Goal: Transaction & Acquisition: Purchase product/service

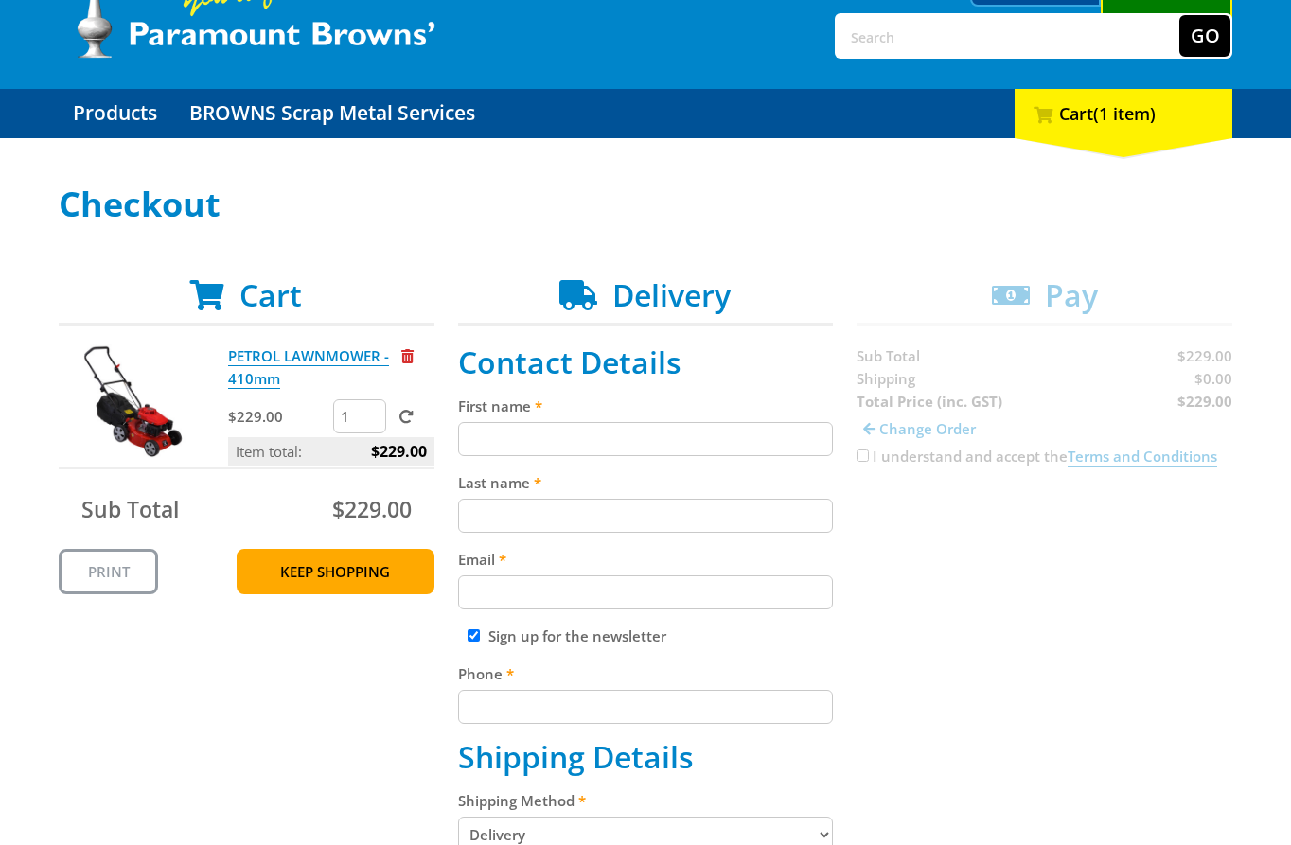
scroll to position [115, 0]
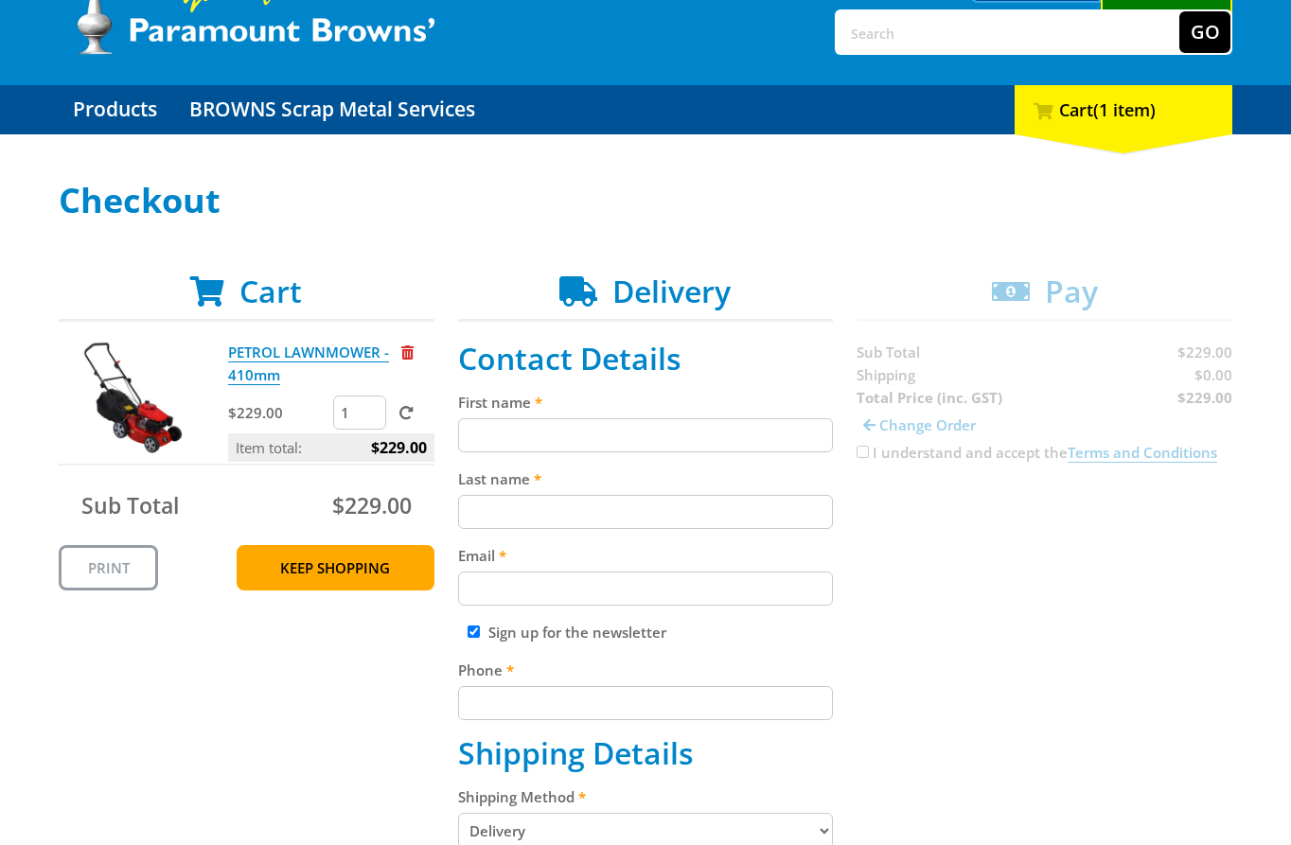
click at [746, 430] on input "First name" at bounding box center [646, 435] width 376 height 34
paste input "[PERSON_NAME]"
type input "[PERSON_NAME]"
click at [684, 518] on input "Last name" at bounding box center [646, 512] width 376 height 34
paste input "[PERSON_NAME]"
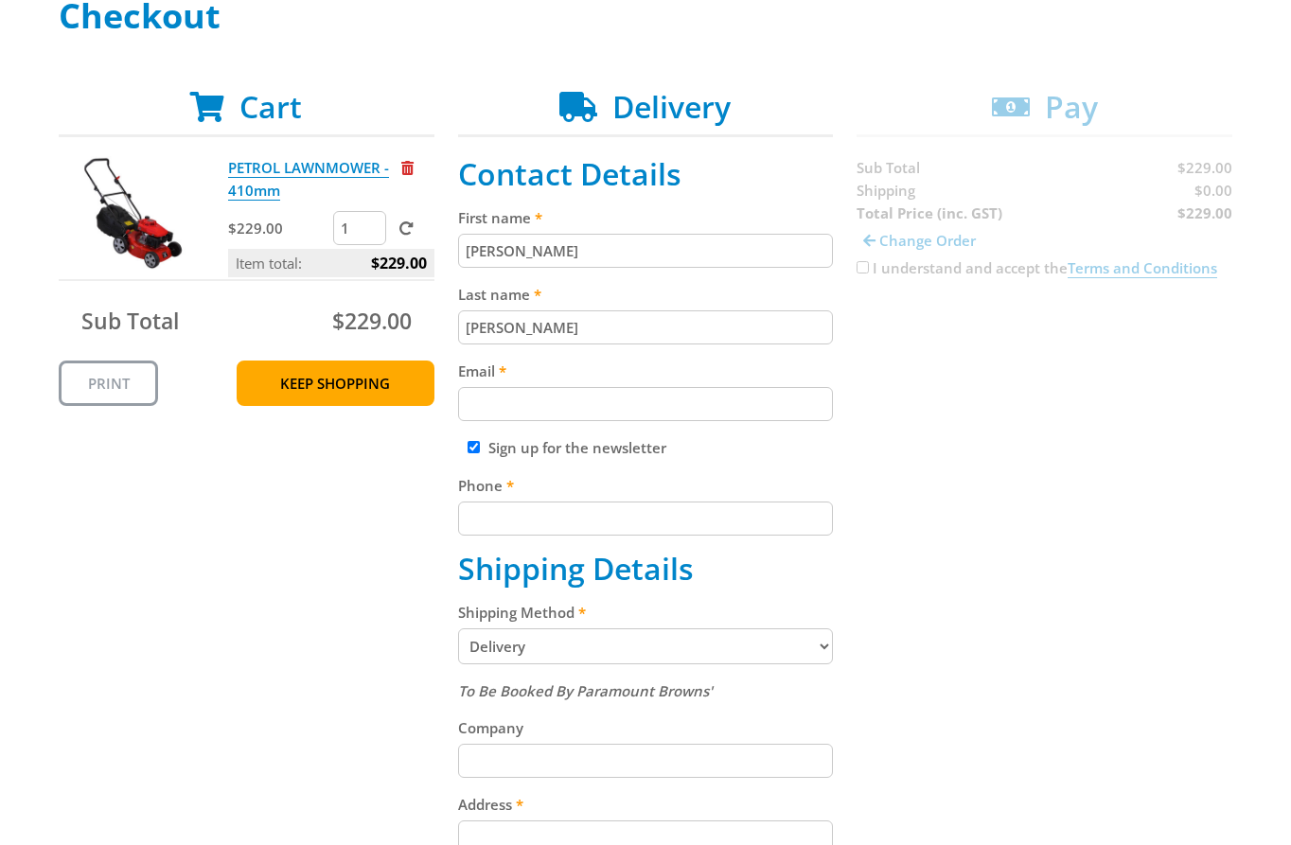
scroll to position [461, 0]
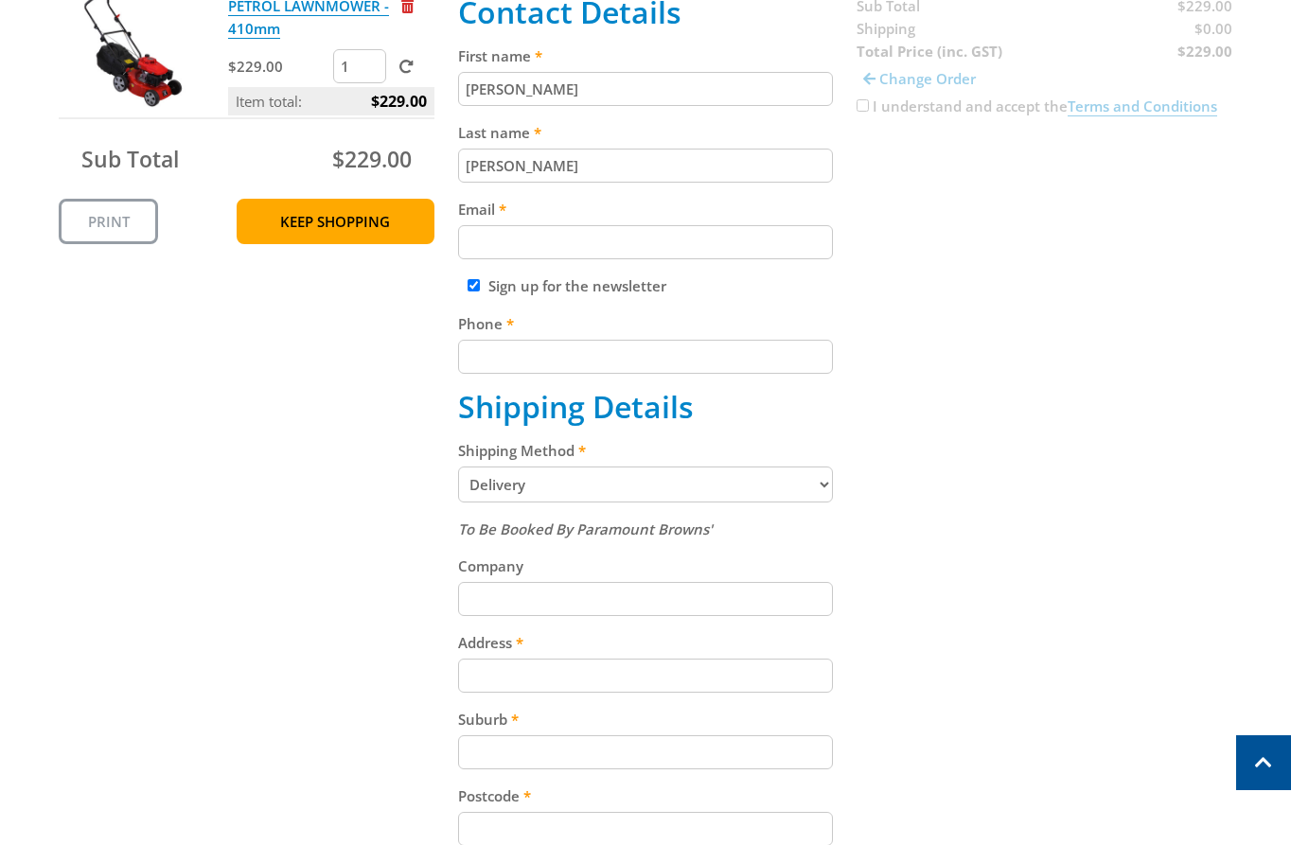
type input "[PERSON_NAME]"
click at [625, 231] on input "Email" at bounding box center [646, 242] width 376 height 34
paste input "[EMAIL_ADDRESS][DOMAIN_NAME]"
type input "[EMAIL_ADDRESS][DOMAIN_NAME]"
click at [726, 373] on input "Phone" at bounding box center [646, 357] width 376 height 34
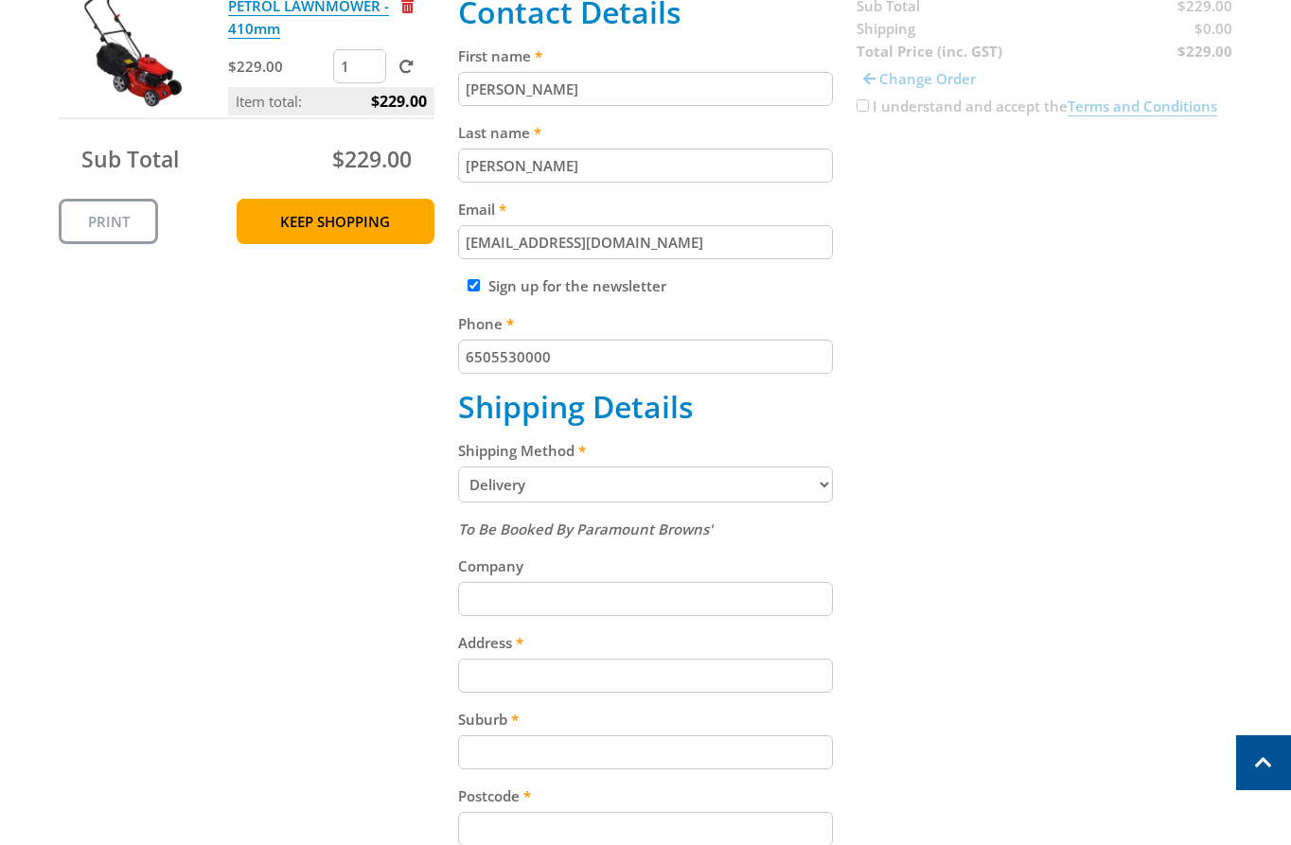
type input "6505530000"
click at [953, 585] on div "Cart PETROL LAWNMOWER - 410mm $229.00 1 Item total: $229.00 Sub Total $229.00 P…" at bounding box center [646, 532] width 1174 height 1211
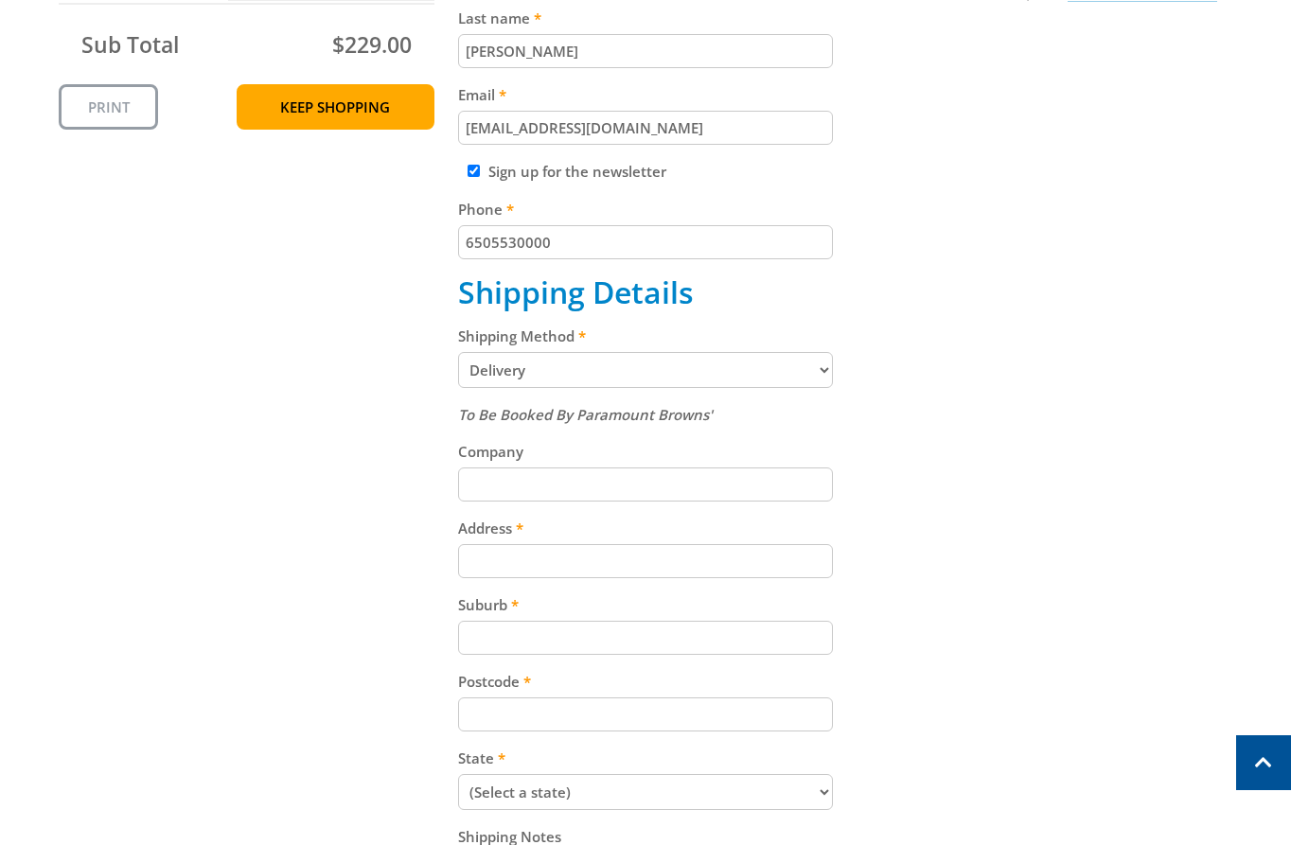
scroll to position [578, 0]
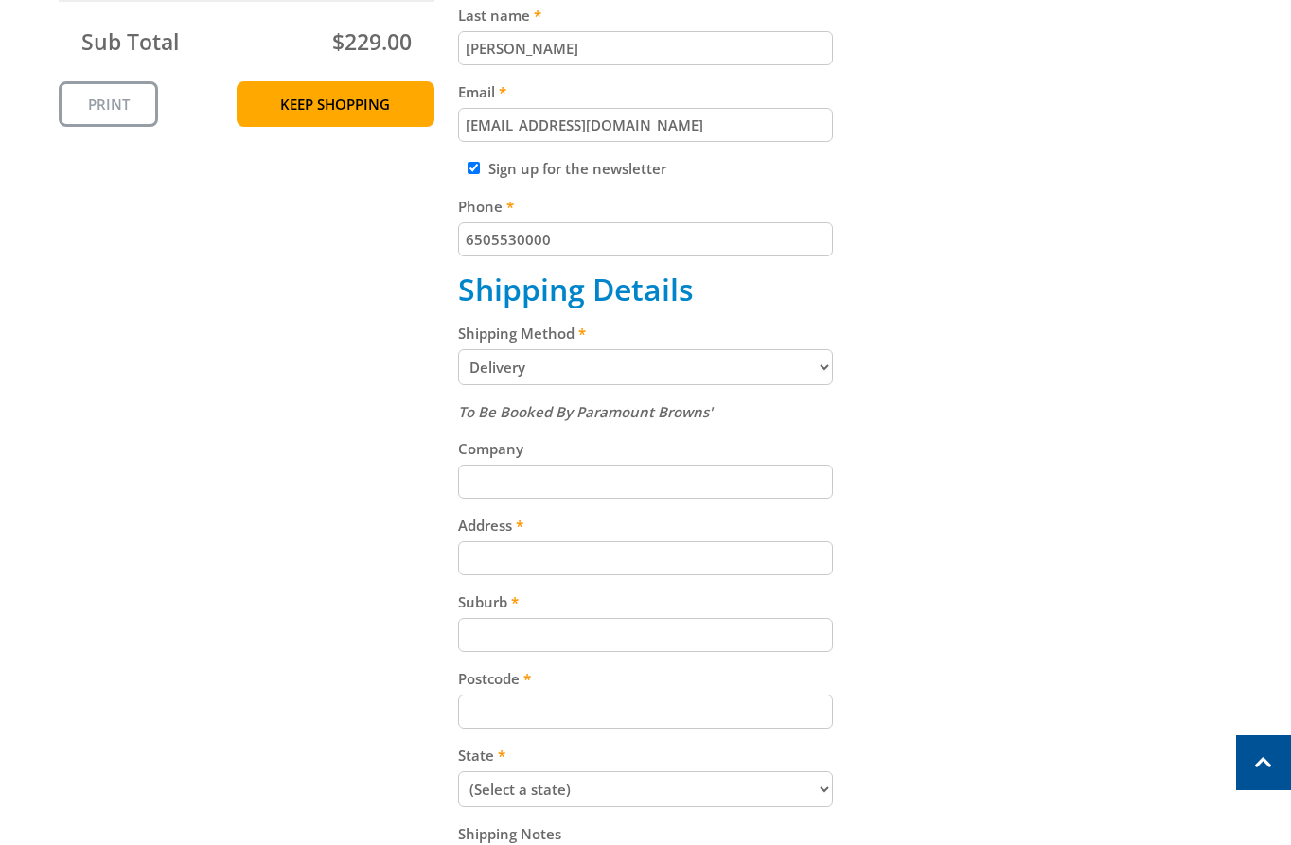
click at [752, 360] on select "Pickup from [GEOGRAPHIC_DATA][PERSON_NAME] Delivery" at bounding box center [646, 367] width 376 height 36
click at [458, 349] on select "Pickup from [GEOGRAPHIC_DATA][PERSON_NAME] Delivery" at bounding box center [646, 367] width 376 height 36
click at [677, 371] on select "Pickup from [GEOGRAPHIC_DATA][PERSON_NAME] Delivery" at bounding box center [646, 367] width 376 height 36
select select "Pickup"
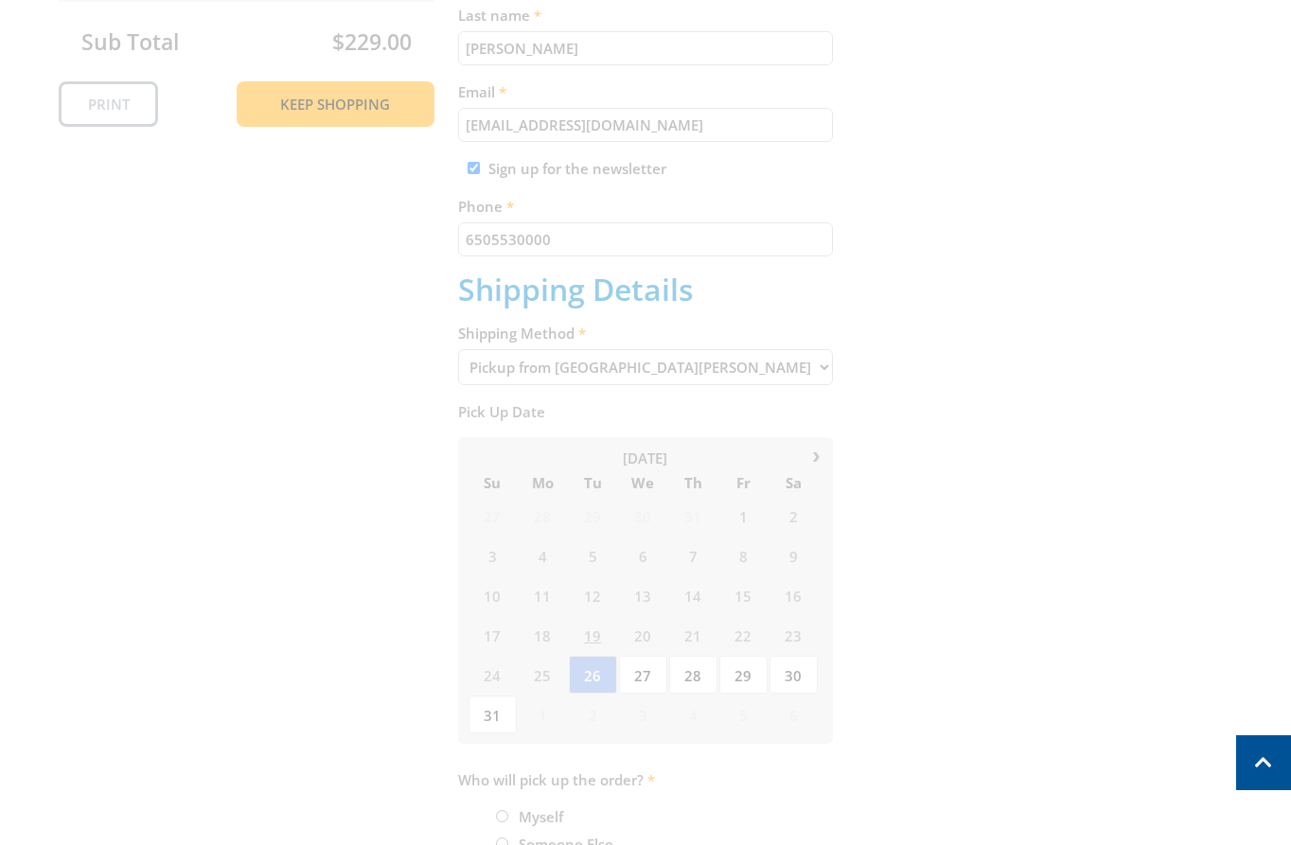
click at [933, 354] on div "Cart PETROL LAWNMOWER - 410mm $229.00 1 Item total: $229.00 Sub Total $229.00 P…" at bounding box center [646, 387] width 1174 height 1155
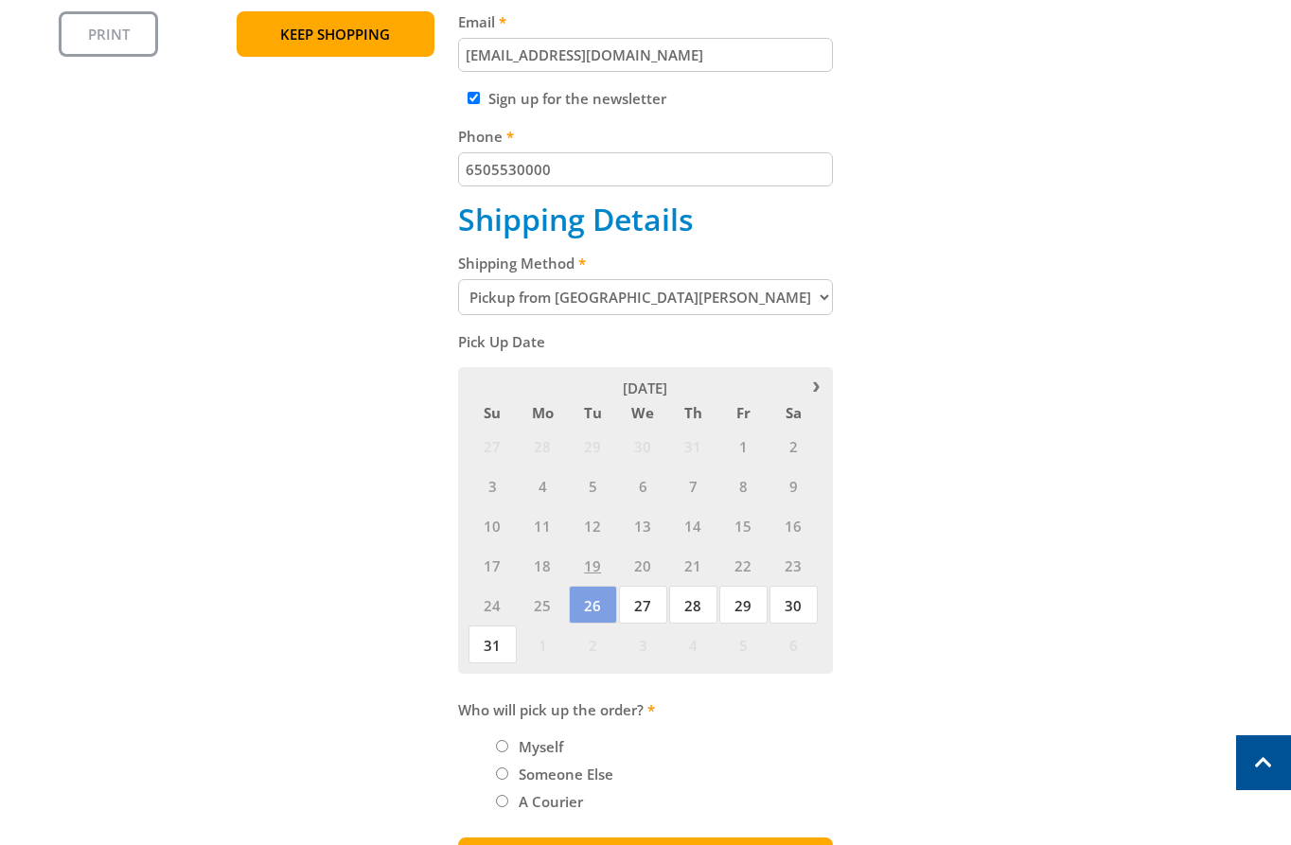
scroll to position [656, 0]
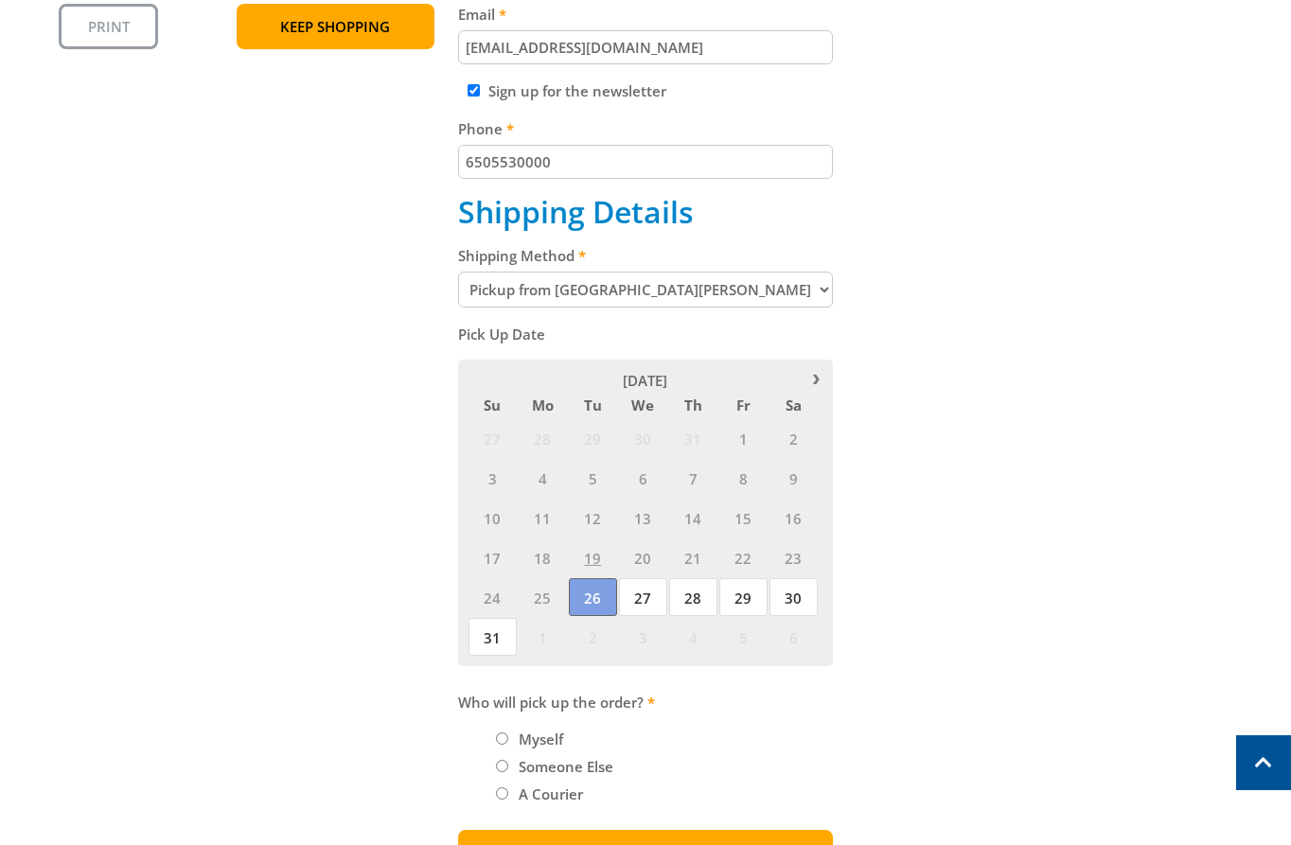
click at [590, 598] on span "26" at bounding box center [593, 597] width 48 height 38
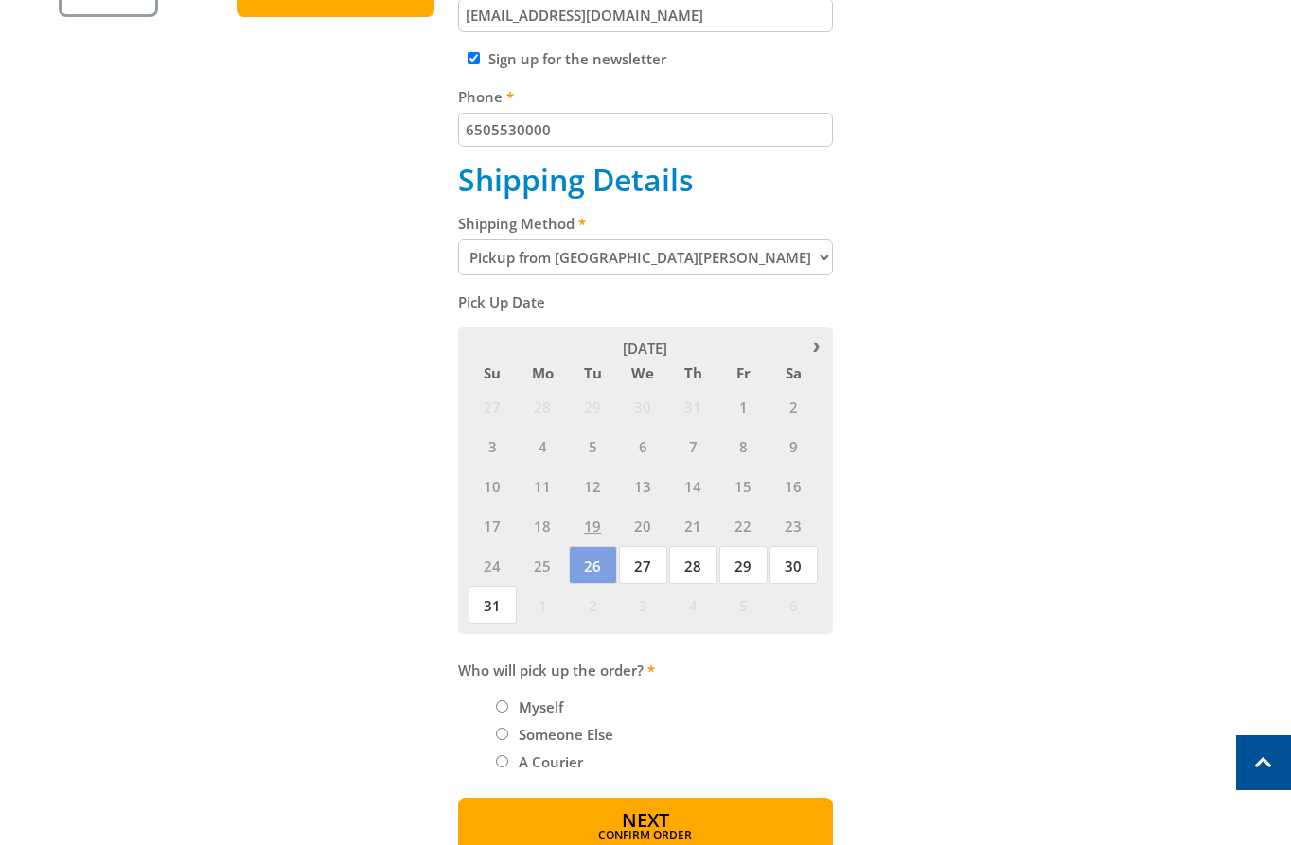
scroll to position [859, 0]
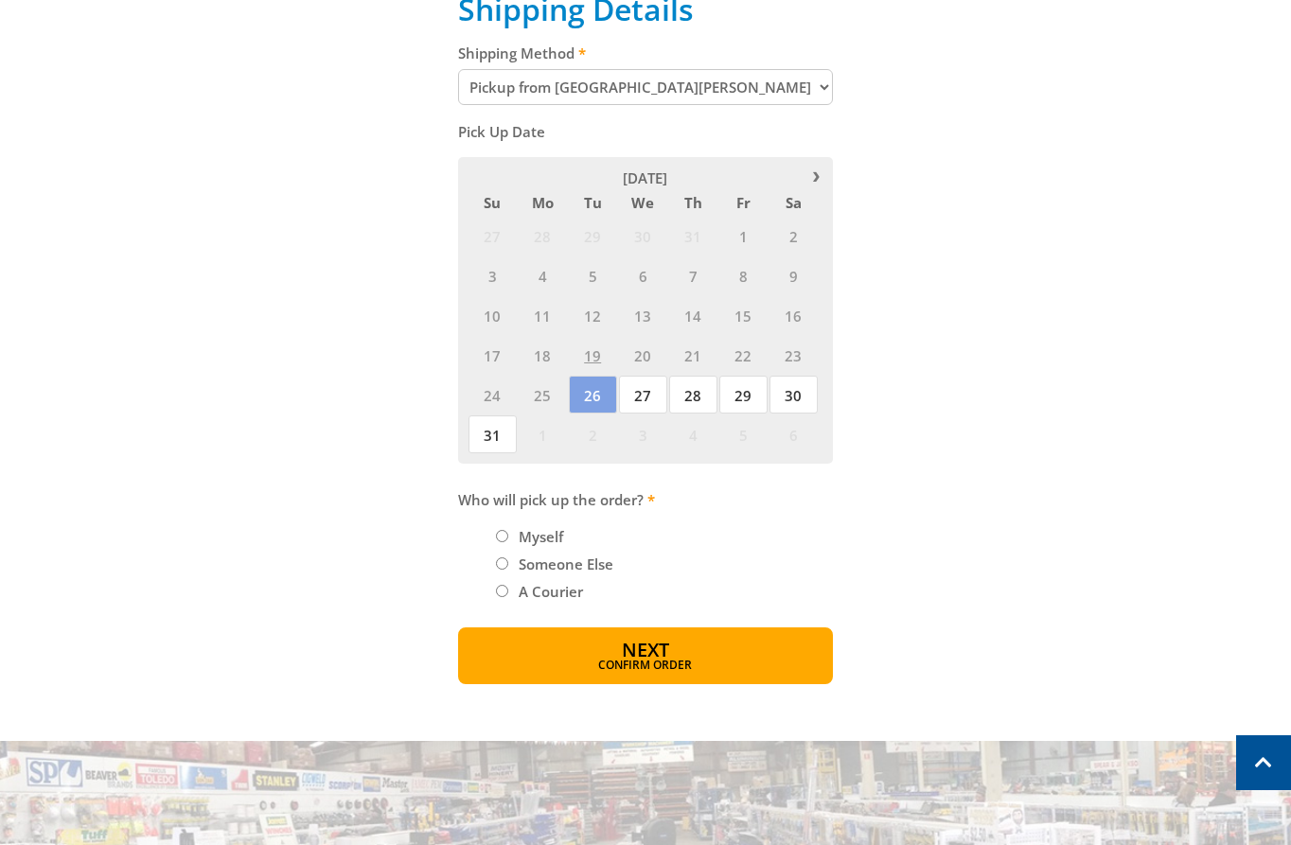
click at [542, 547] on label "Myself" at bounding box center [541, 537] width 58 height 32
click at [508, 542] on input "Myself" at bounding box center [502, 536] width 12 height 12
radio input "true"
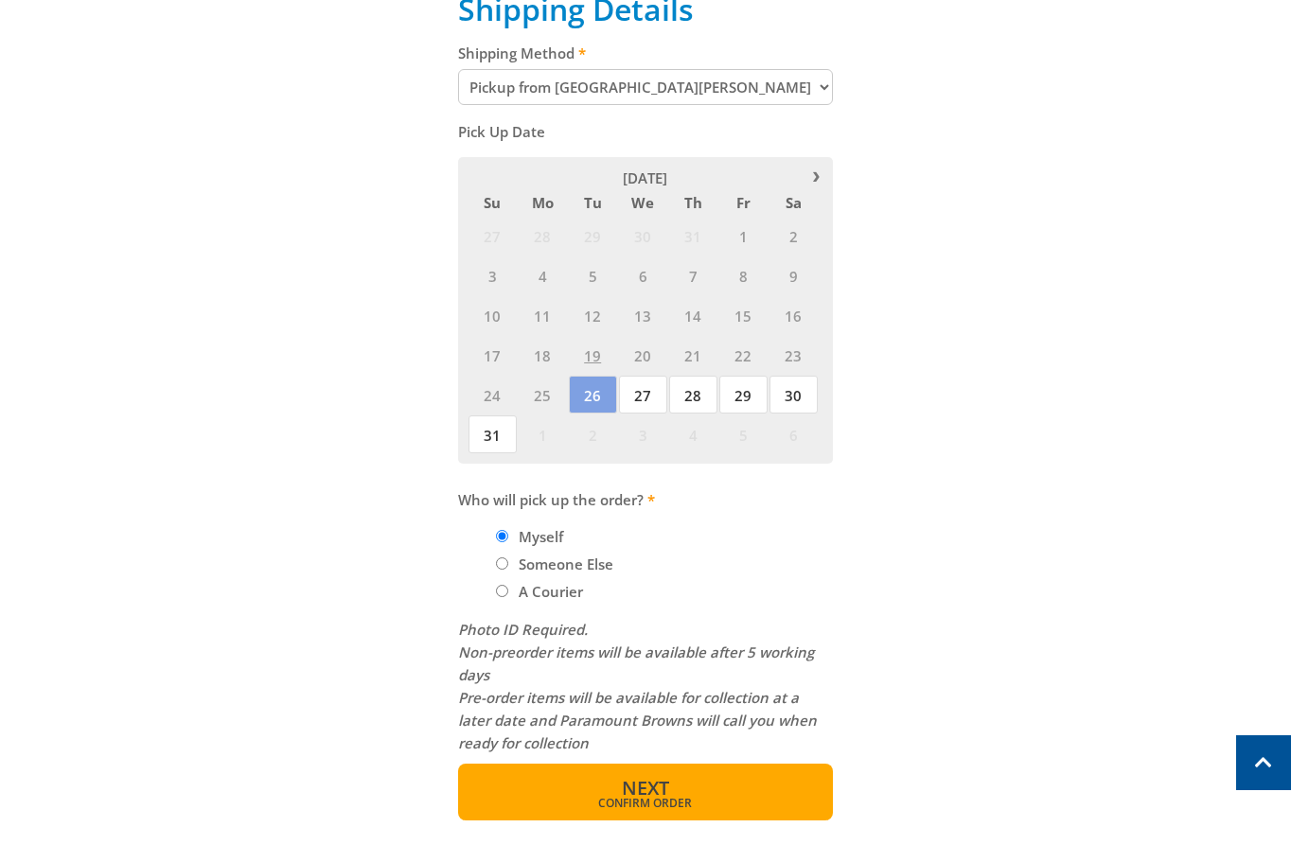
click at [668, 791] on span "Next" at bounding box center [645, 788] width 47 height 26
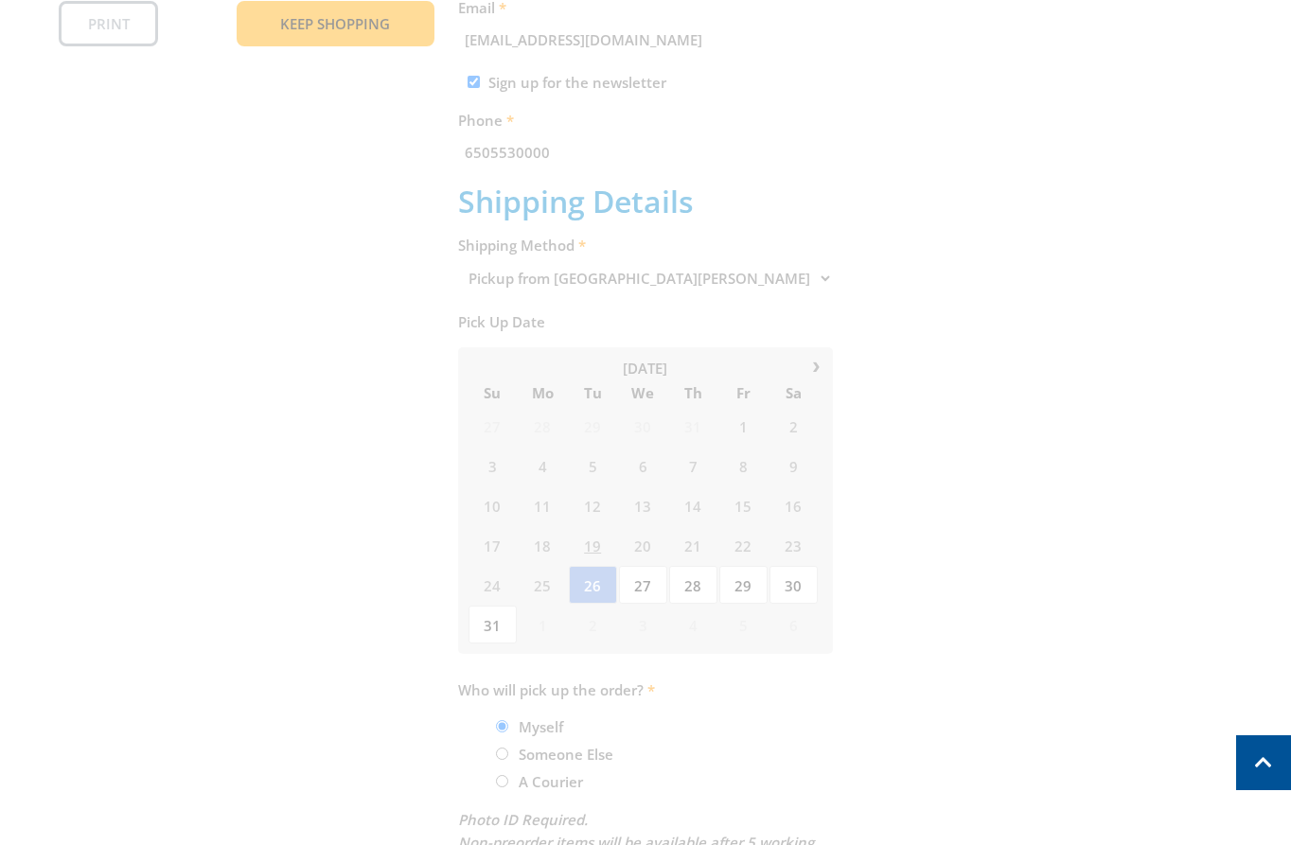
scroll to position [1382, 0]
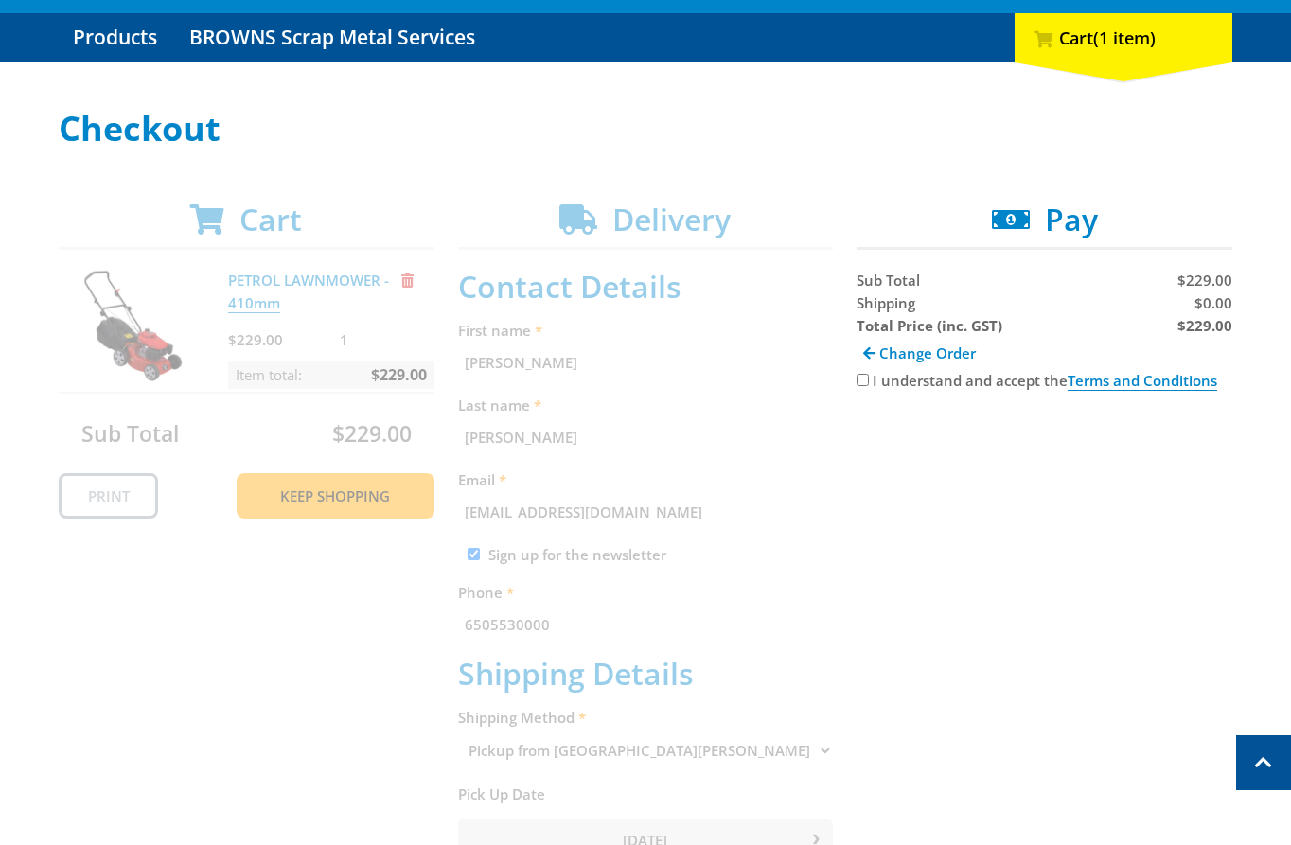
scroll to position [0, 0]
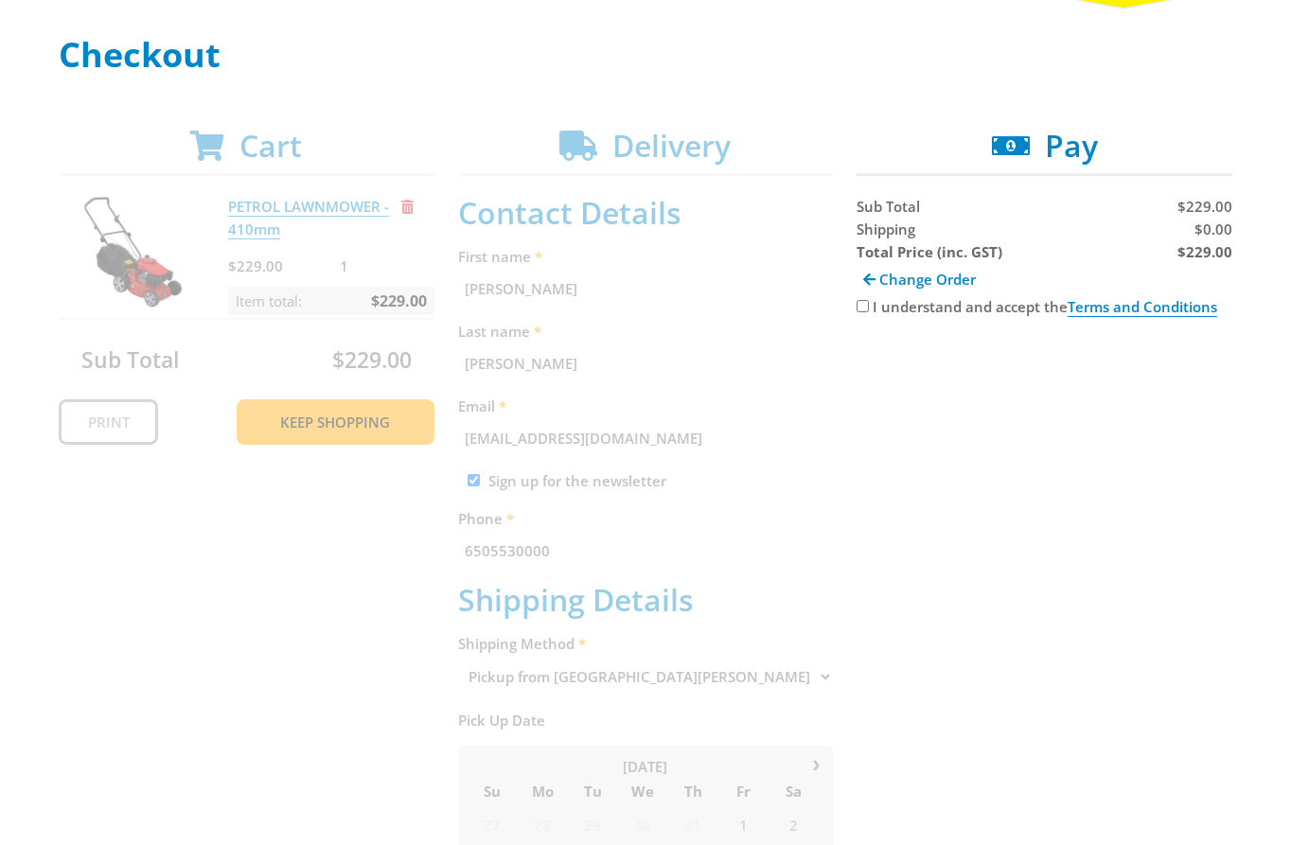
click at [629, 540] on div "Cart PETROL LAWNMOWER - 410mm $229.00 1 Item total: $229.00 Sub Total $229.00 P…" at bounding box center [646, 769] width 1174 height 1282
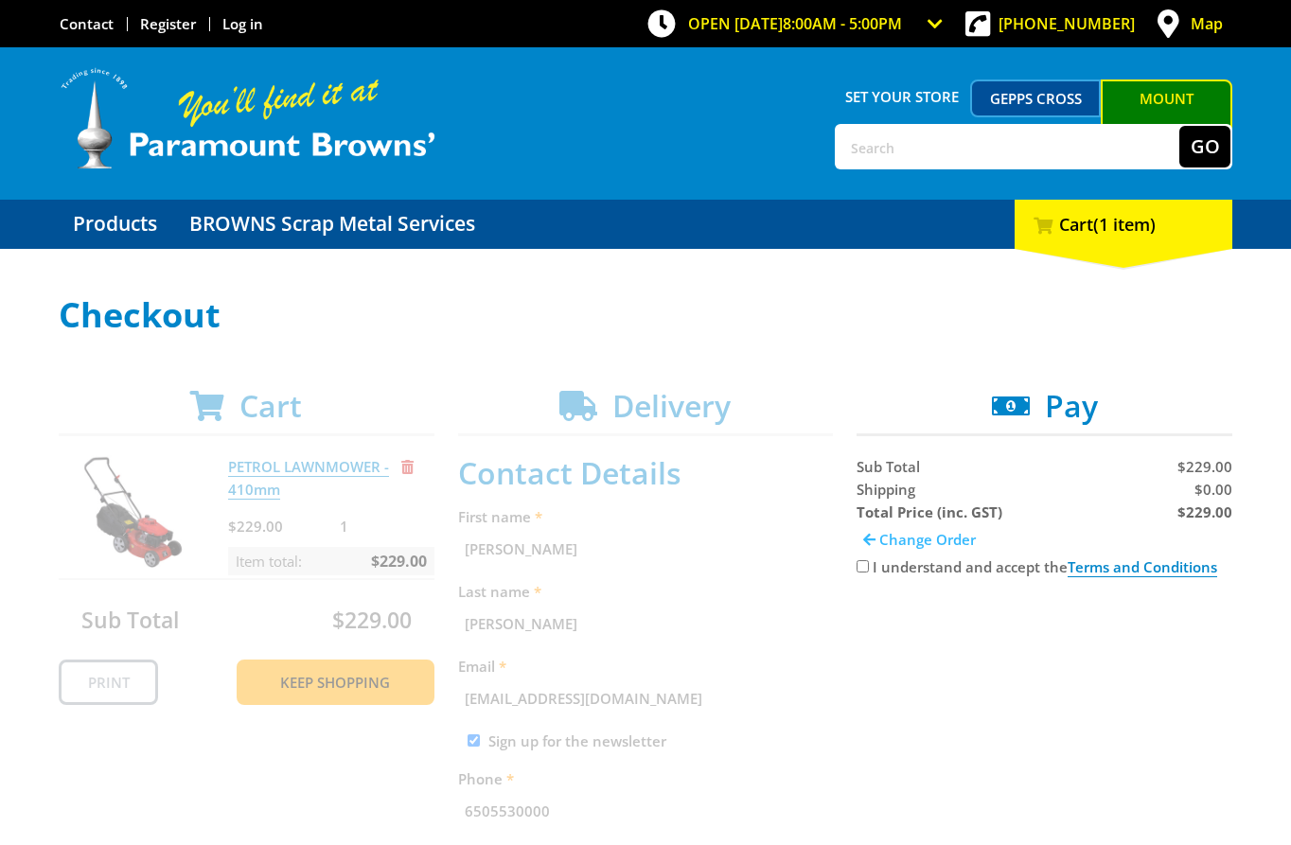
click at [948, 536] on span "Change Order" at bounding box center [927, 539] width 97 height 19
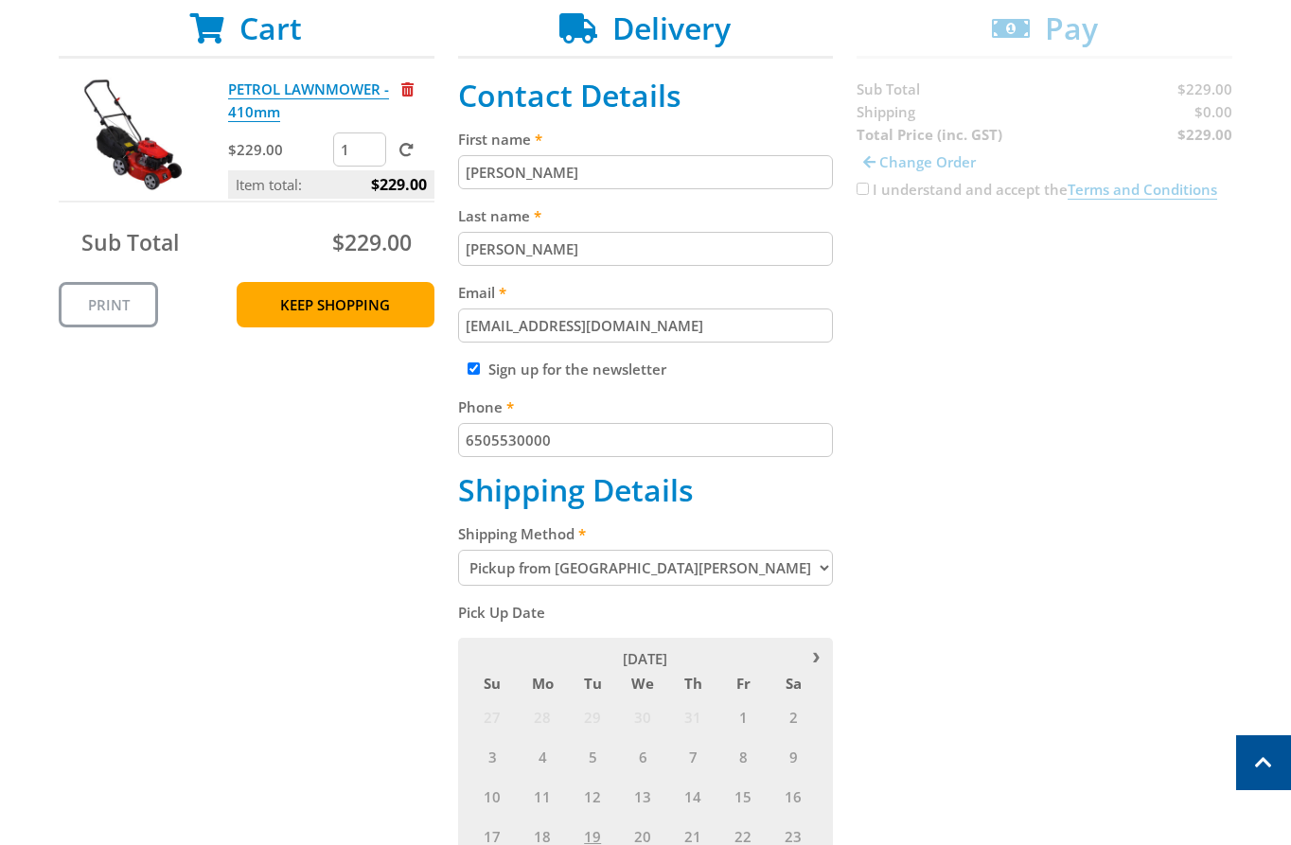
scroll to position [322, 0]
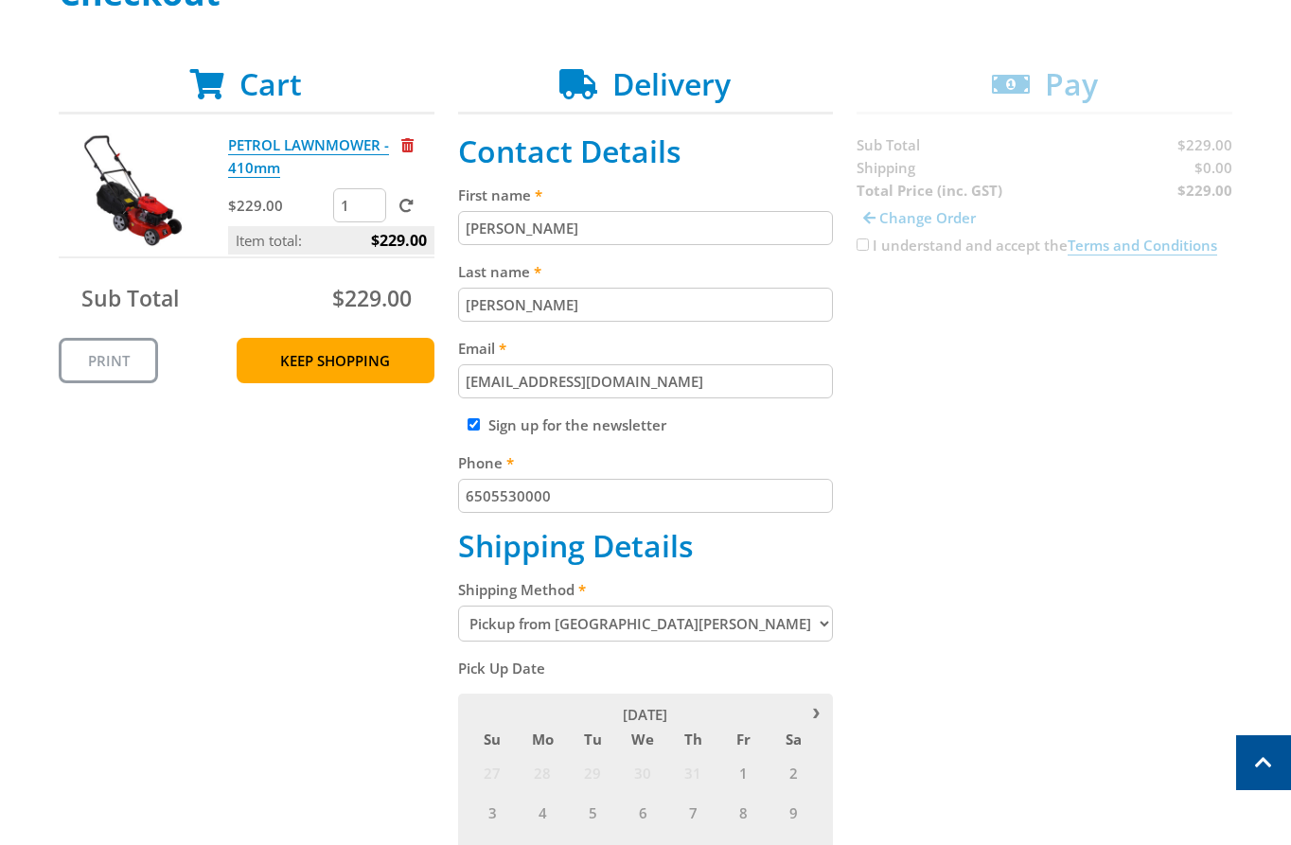
click at [682, 626] on select "Pickup from [GEOGRAPHIC_DATA][PERSON_NAME] Delivery" at bounding box center [646, 624] width 376 height 36
select select "Delivery"
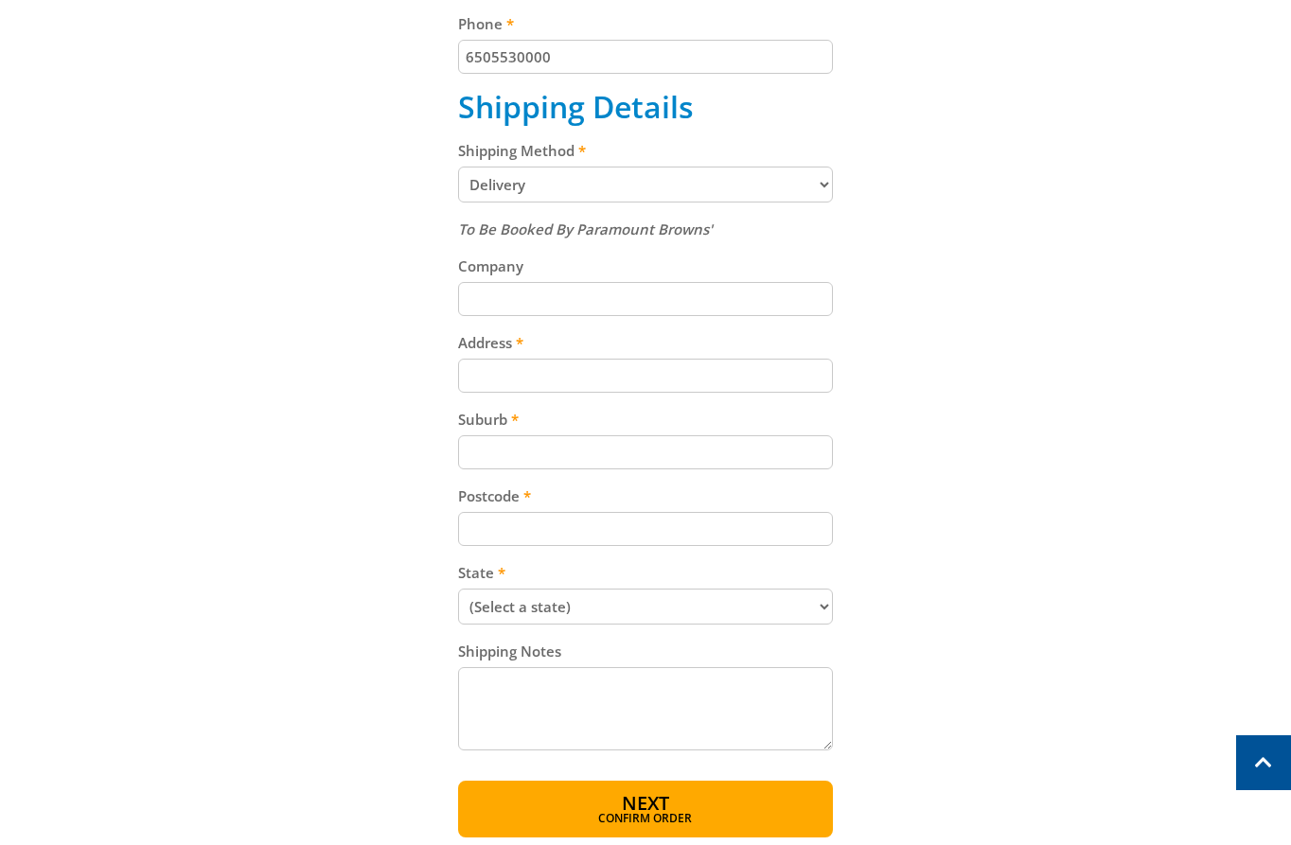
scroll to position [653, 0]
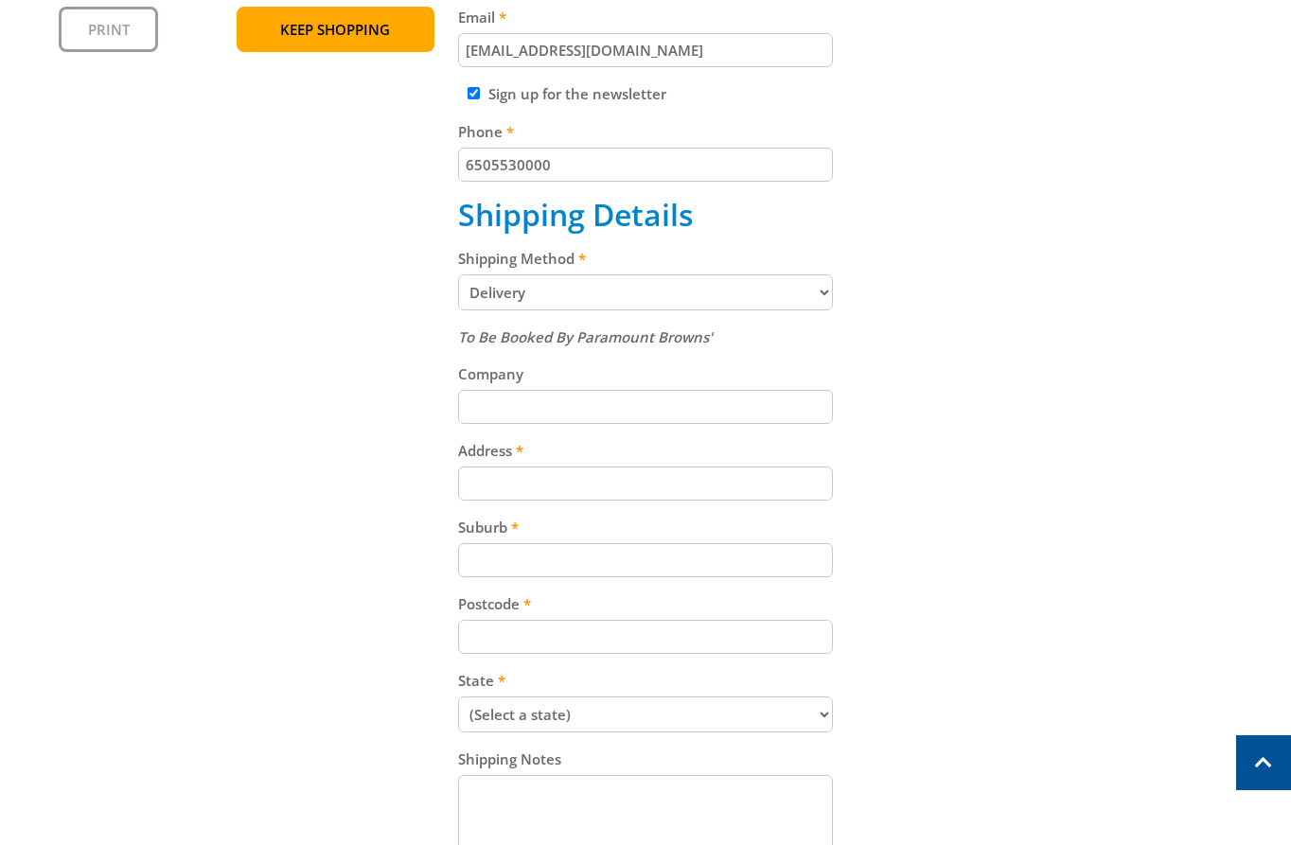
click at [638, 492] on input "Address" at bounding box center [646, 484] width 376 height 34
paste input "[STREET_ADDRESS][PERSON_NAME]"
type input "[STREET_ADDRESS][PERSON_NAME]"
click at [619, 622] on input "Postcode" at bounding box center [646, 637] width 376 height 34
paste input "5250"
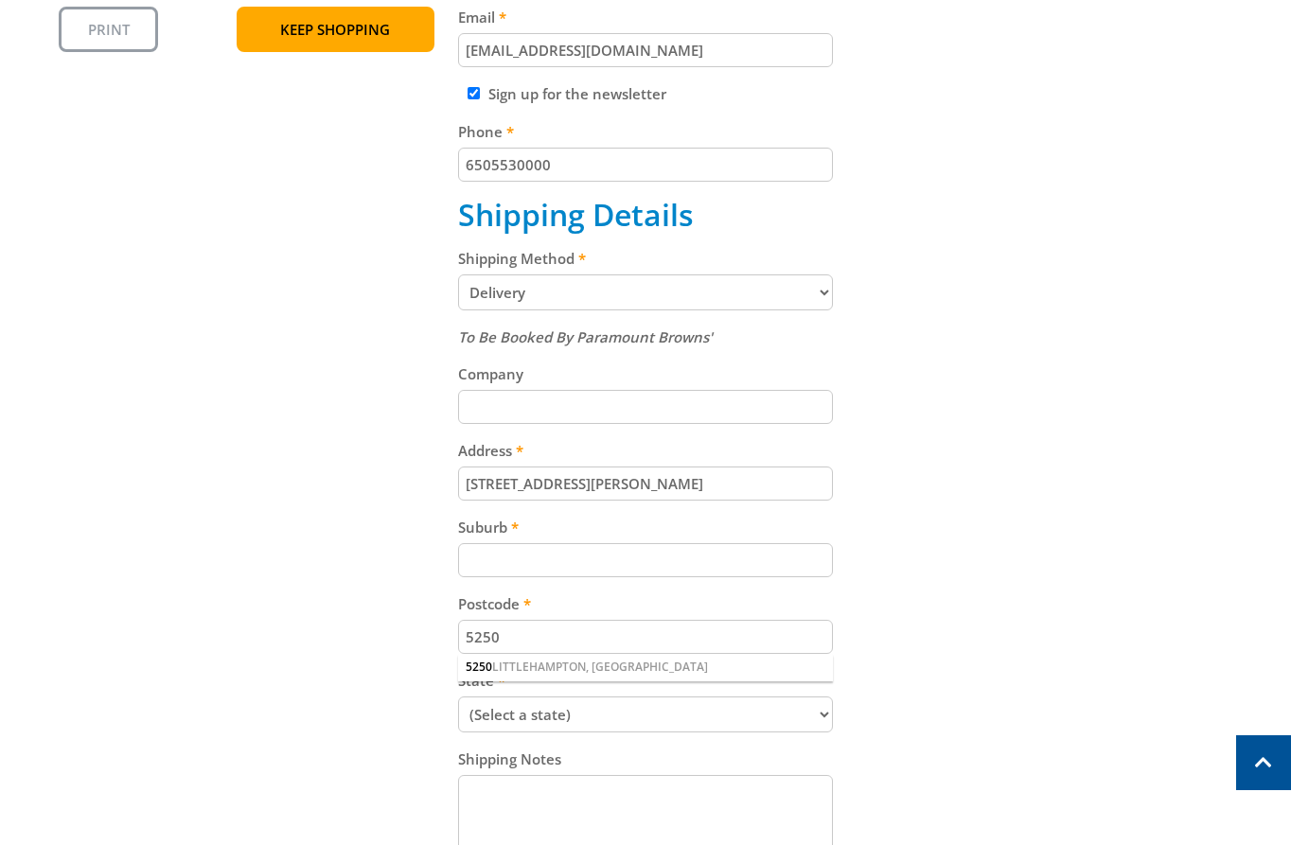
type input "5250"
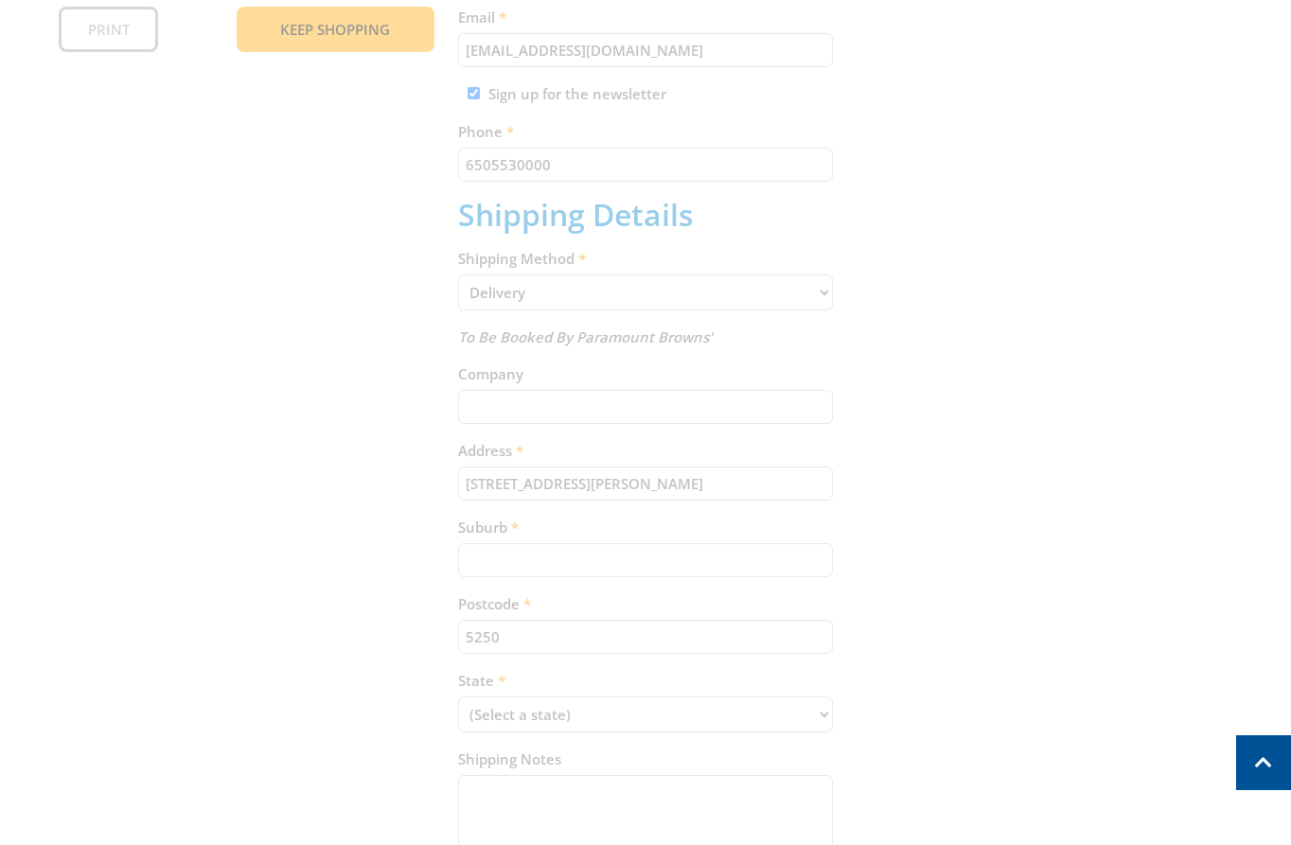
click at [574, 527] on div "Cart PETROL LAWNMOWER - 410mm $229.00 1 Item total: $229.00 Sub Total $229.00 P…" at bounding box center [646, 340] width 1174 height 1211
click at [579, 550] on div "Cart PETROL LAWNMOWER - 410mm $229.00 1 Item total: $229.00 Sub Total $229.00 P…" at bounding box center [646, 340] width 1174 height 1211
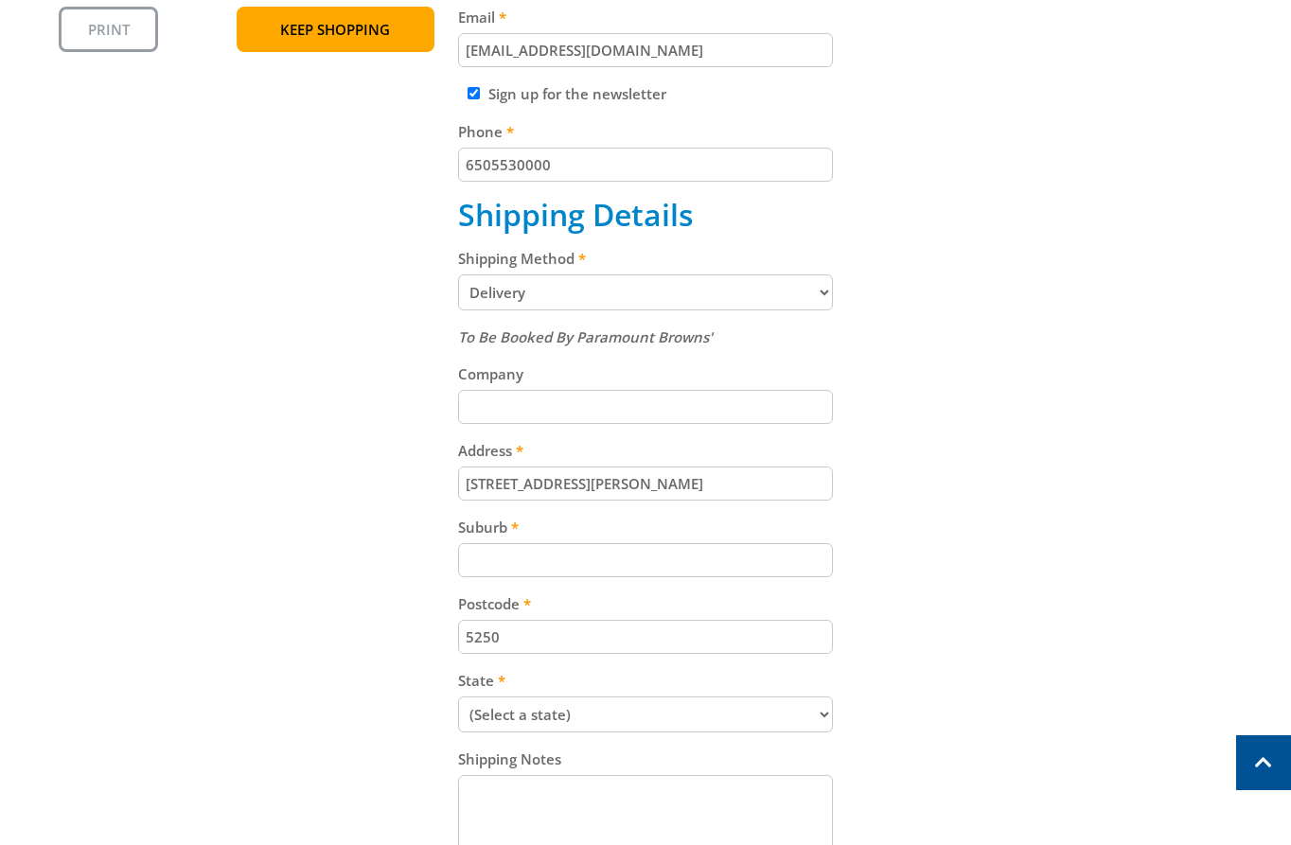
click at [591, 544] on input "Suburb" at bounding box center [646, 560] width 376 height 34
paste input "Totness"
type input "Totness"
click at [935, 523] on div "Cart PETROL LAWNMOWER - 410mm $229.00 1 Item total: $229.00 Sub Total $229.00 P…" at bounding box center [646, 340] width 1174 height 1211
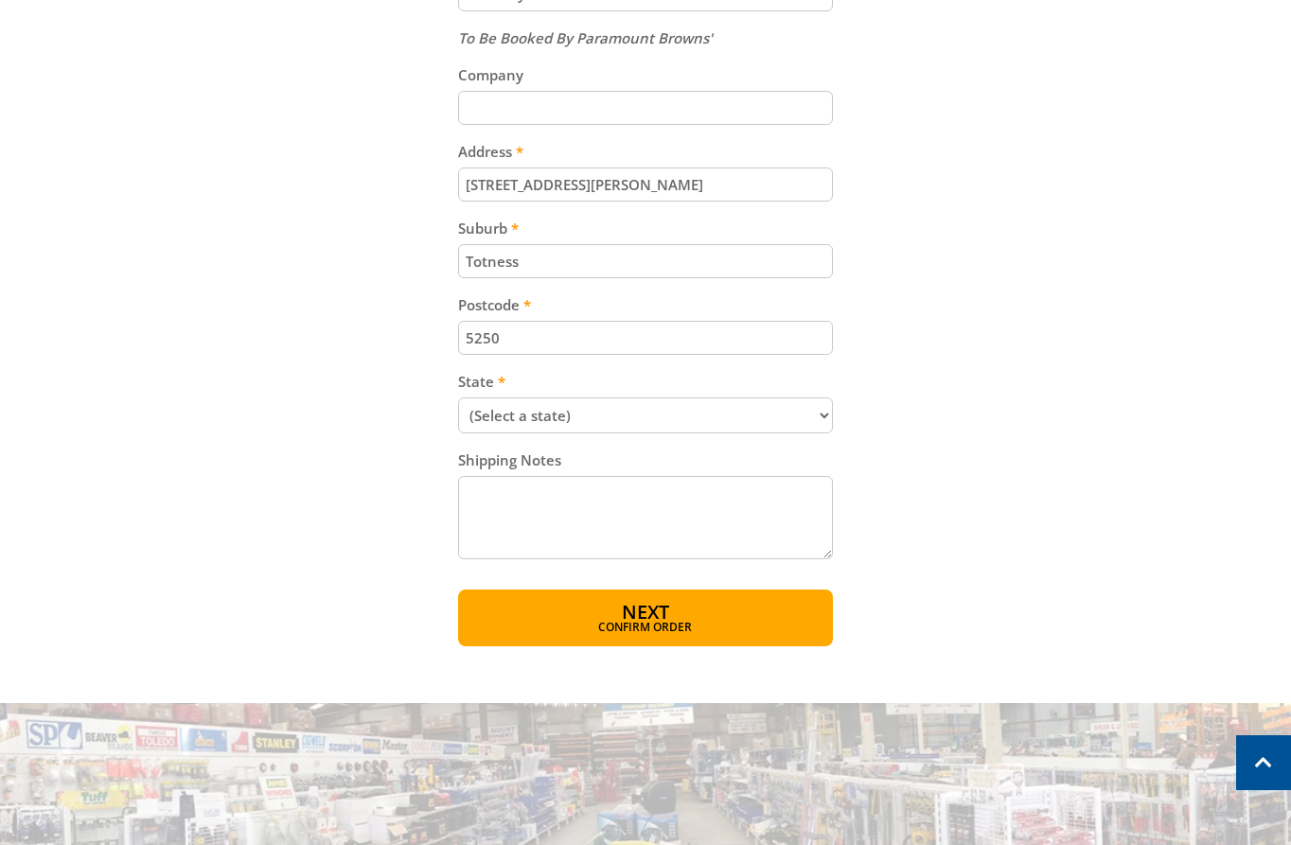
click at [693, 407] on select "(Select a state) [GEOGRAPHIC_DATA] [GEOGRAPHIC_DATA] [GEOGRAPHIC_DATA] [GEOGRAP…" at bounding box center [646, 416] width 376 height 36
select select "SA"
click at [458, 398] on select "(Select a state) [GEOGRAPHIC_DATA] [GEOGRAPHIC_DATA] [GEOGRAPHIC_DATA] [GEOGRAP…" at bounding box center [646, 416] width 376 height 36
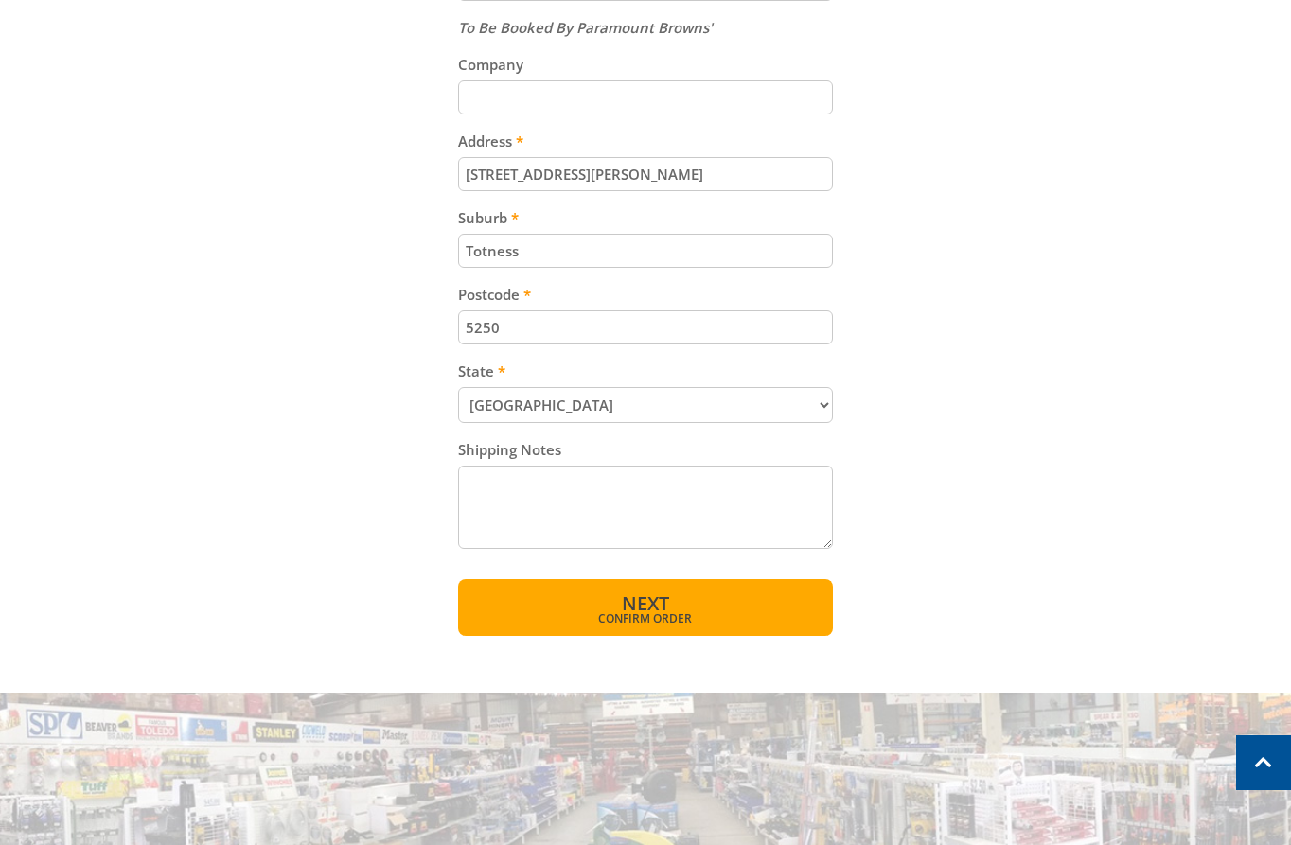
click at [650, 617] on span "Confirm order" at bounding box center [646, 618] width 294 height 11
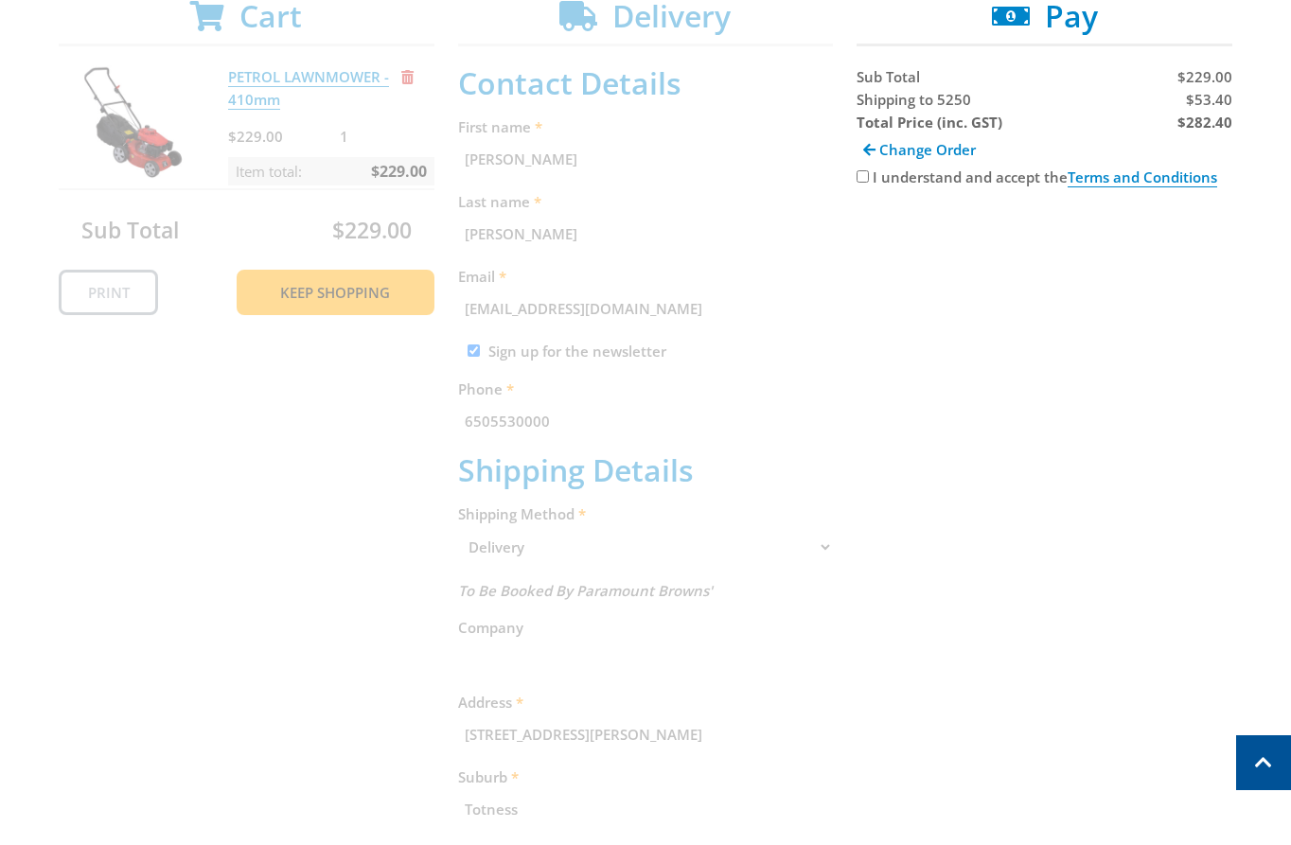
scroll to position [388, 0]
click at [899, 105] on span "Shipping to 5250" at bounding box center [914, 101] width 115 height 19
copy span "Shipping"
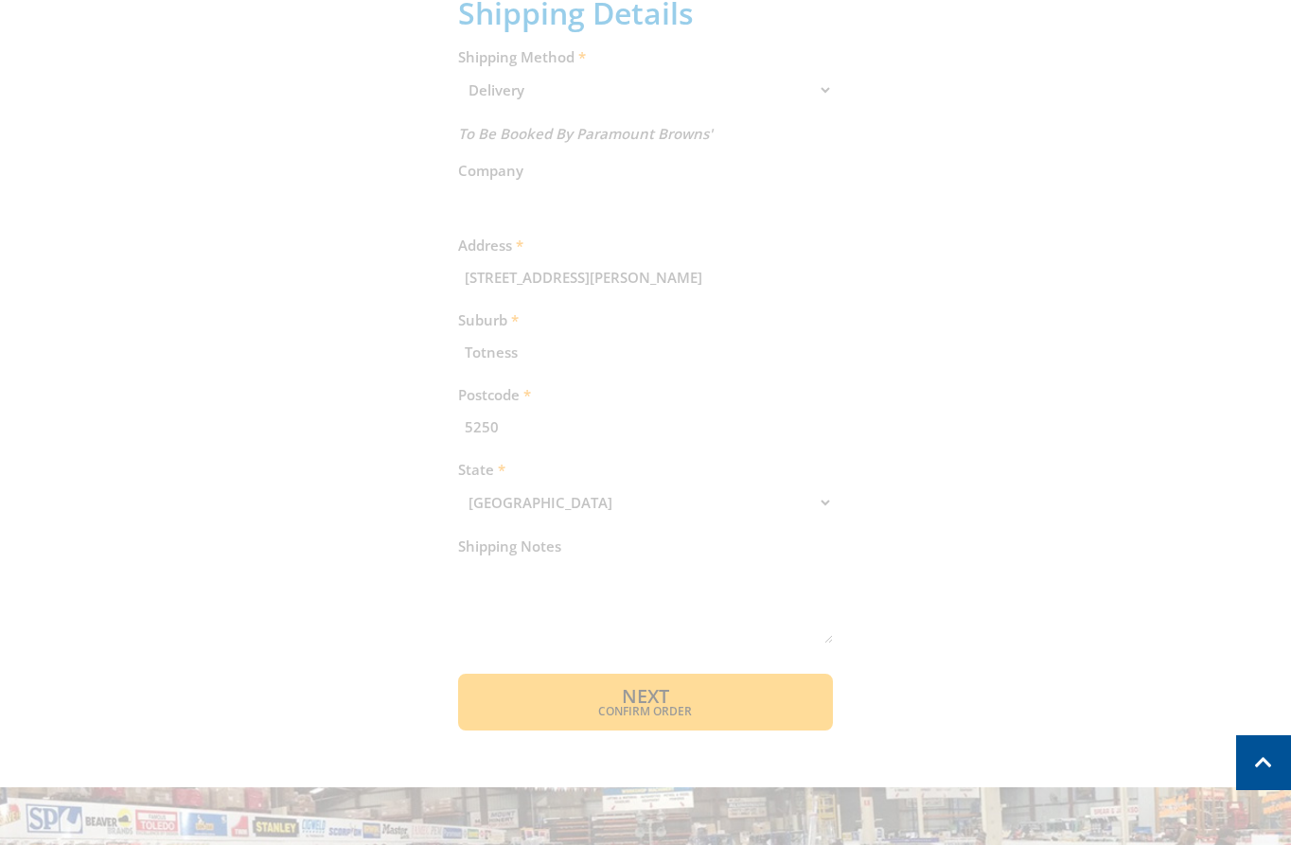
scroll to position [0, 0]
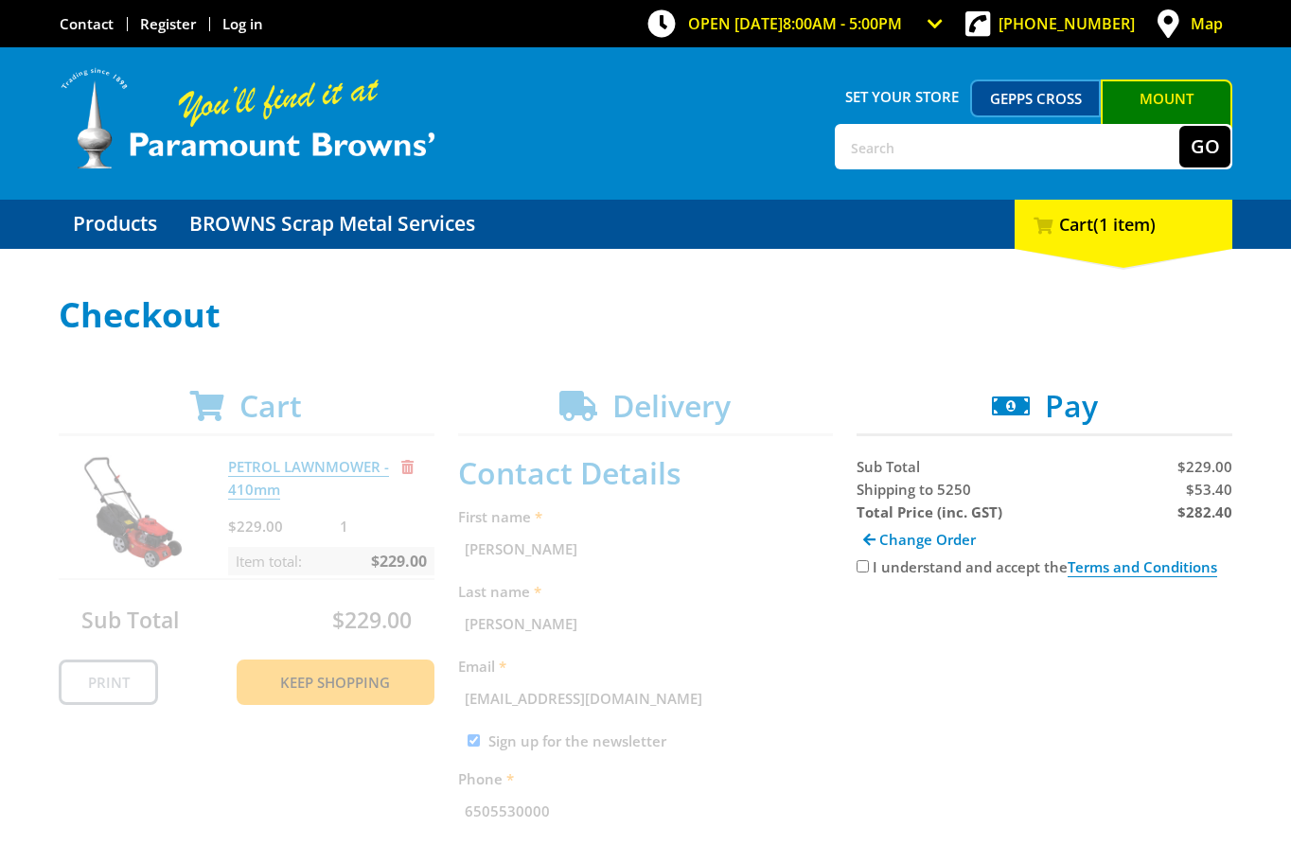
click at [1199, 489] on span "$53.40" at bounding box center [1209, 489] width 46 height 19
copy span "53.40"
click at [1195, 503] on strong "$282.40" at bounding box center [1205, 512] width 55 height 19
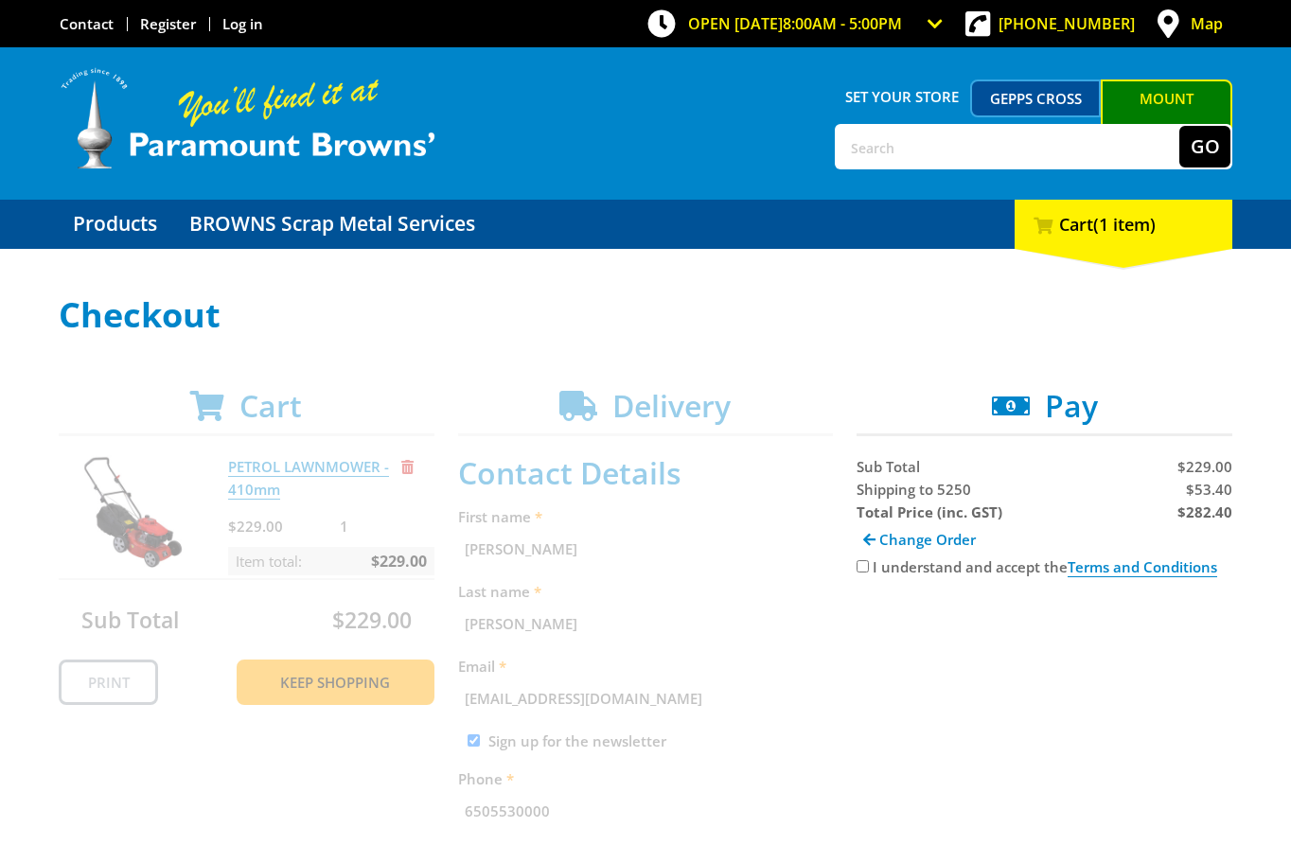
click at [1199, 505] on strong "$282.40" at bounding box center [1205, 512] width 55 height 19
copy strong "282.40"
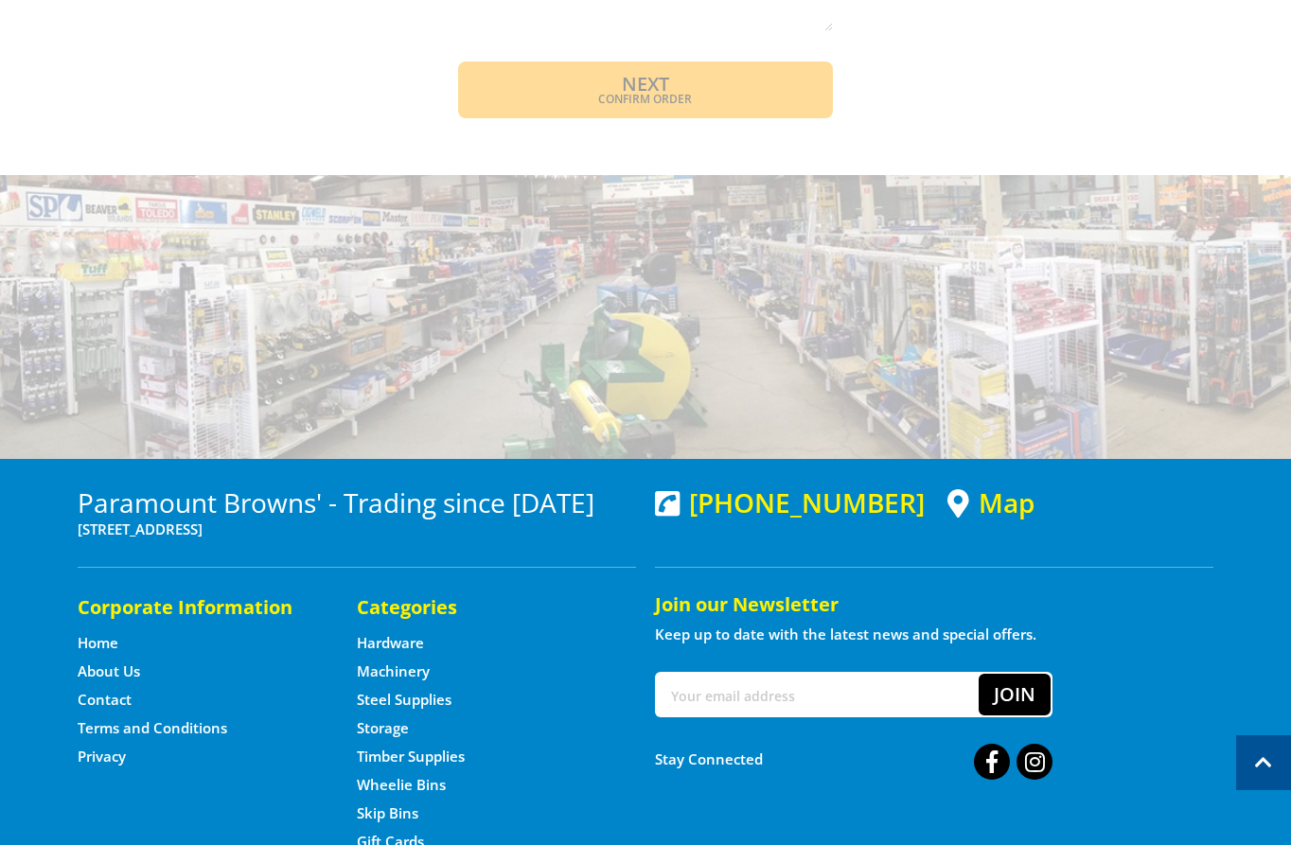
scroll to position [1478, 0]
